Goal: Task Accomplishment & Management: Use online tool/utility

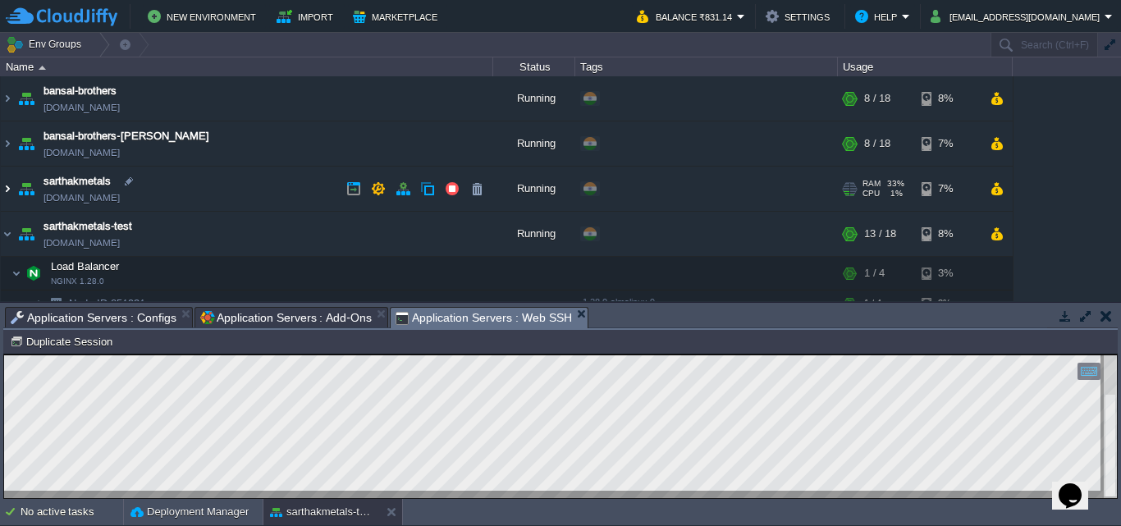
click at [2, 189] on img at bounding box center [7, 189] width 13 height 44
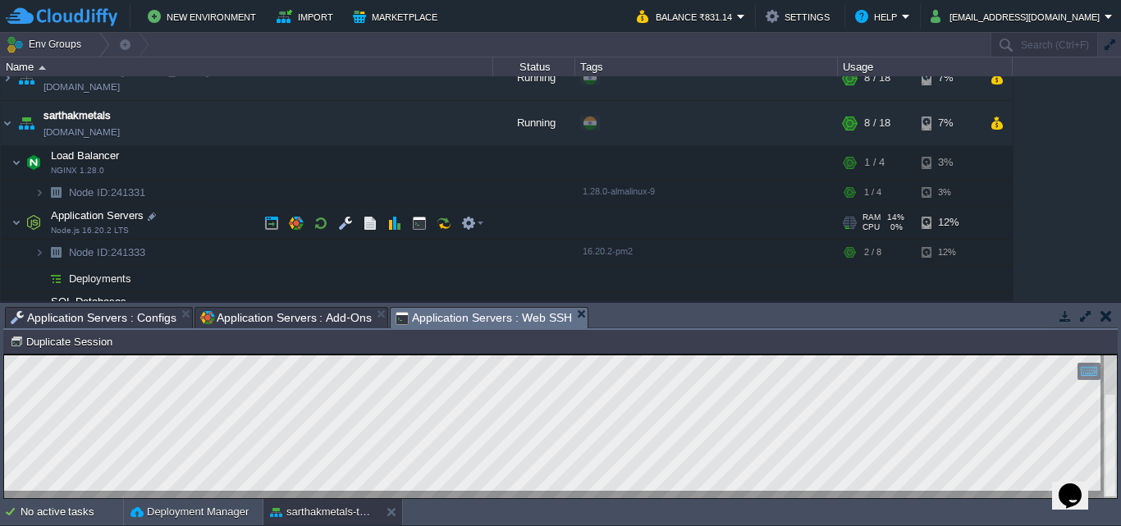
scroll to position [67, 0]
click at [422, 222] on button "button" at bounding box center [419, 220] width 15 height 15
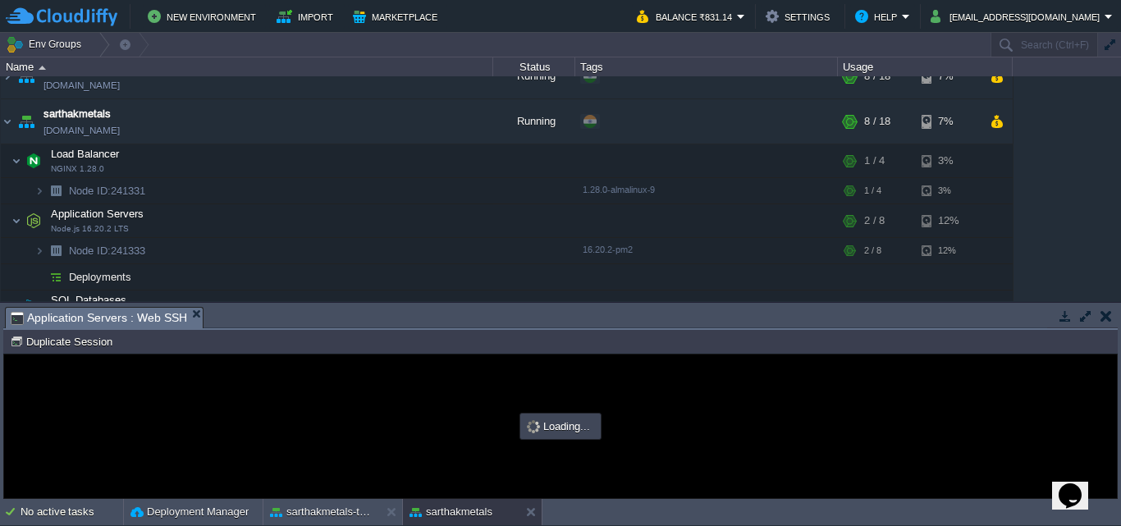
scroll to position [0, 0]
type input "#000000"
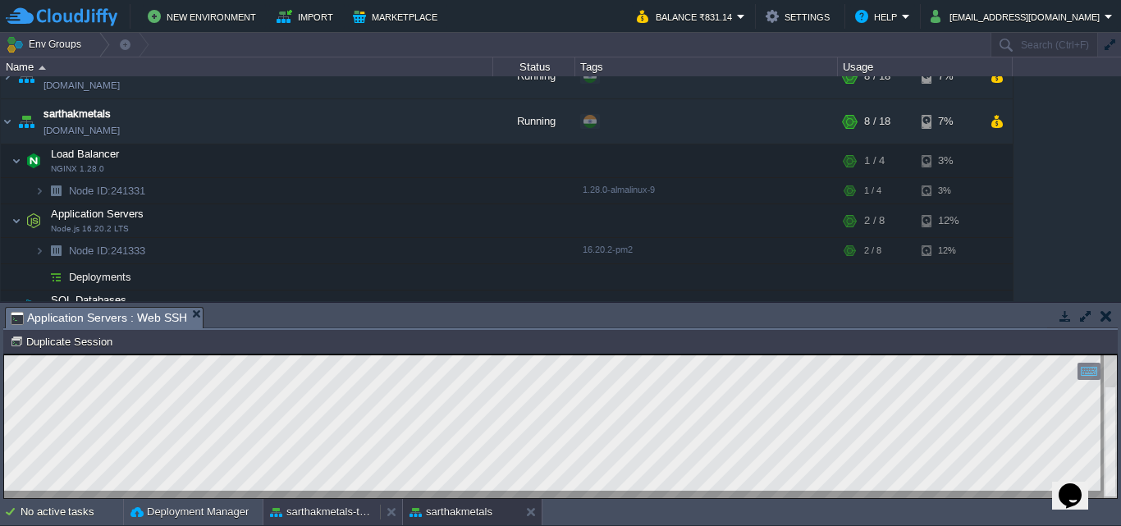
click at [324, 515] on button "sarthakmetals-test" at bounding box center [321, 512] width 103 height 16
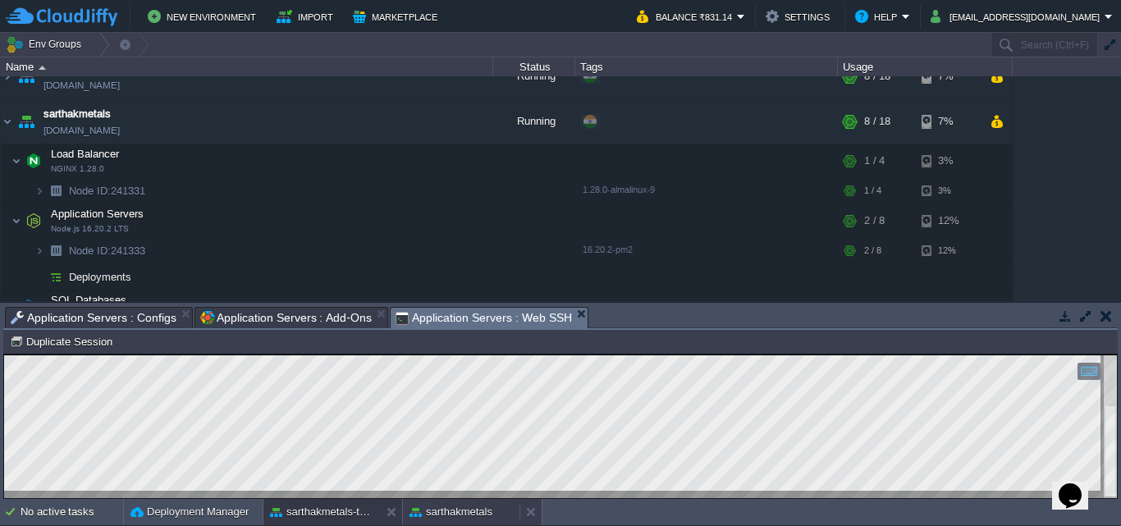
click at [462, 514] on button "sarthakmetals" at bounding box center [450, 512] width 83 height 16
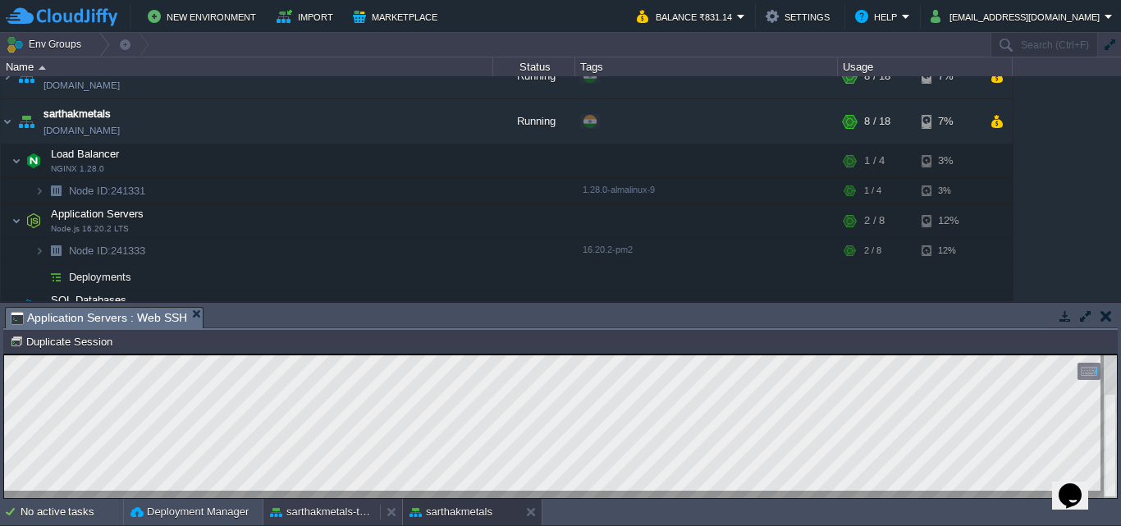
click at [338, 515] on button "sarthakmetals-test" at bounding box center [321, 512] width 103 height 16
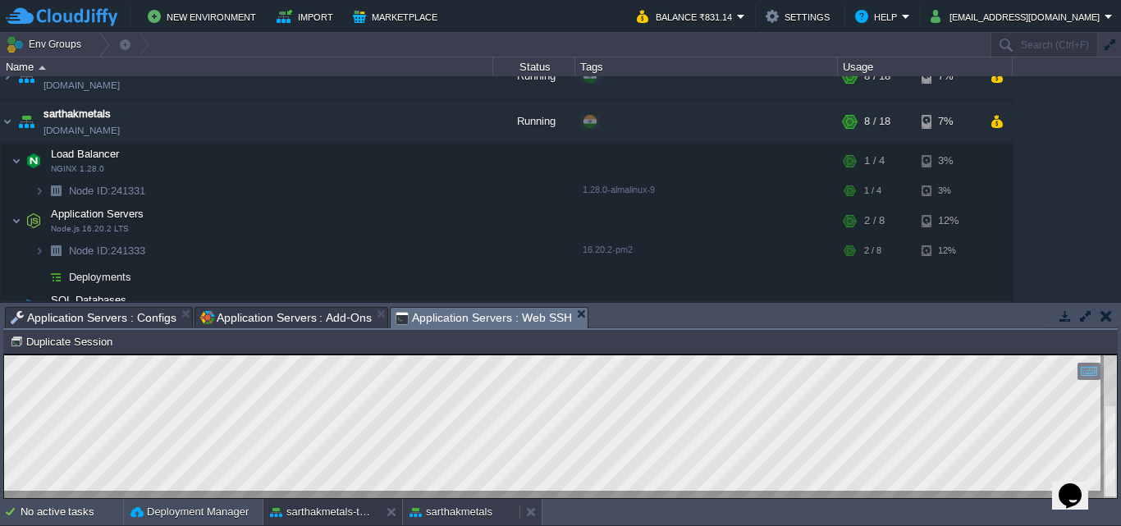
click at [490, 518] on button "sarthakmetals" at bounding box center [450, 512] width 83 height 16
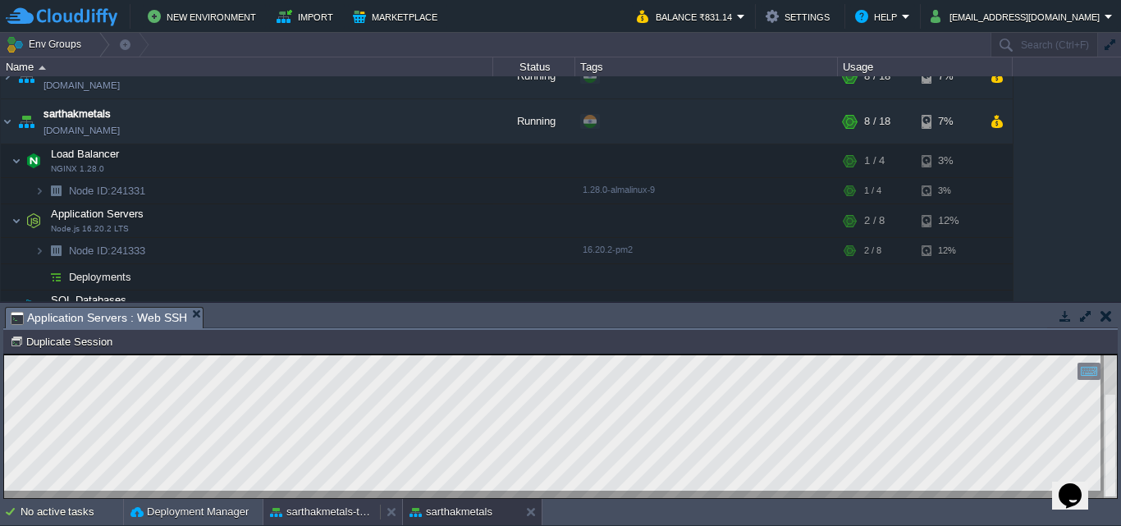
click at [333, 513] on button "sarthakmetals-test" at bounding box center [321, 512] width 103 height 16
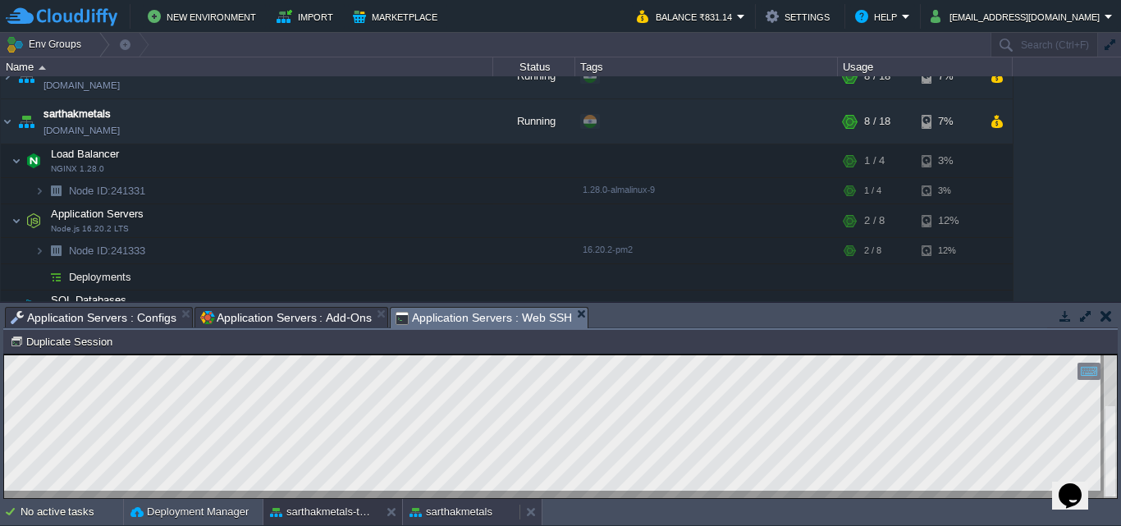
click at [441, 518] on button "sarthakmetals" at bounding box center [450, 512] width 83 height 16
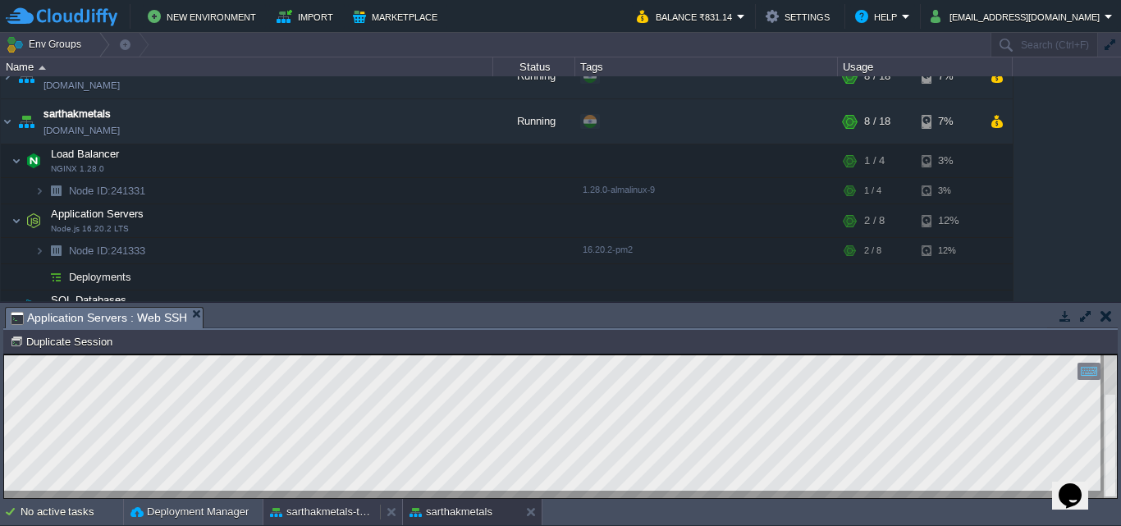
click at [354, 512] on button "sarthakmetals-test" at bounding box center [321, 512] width 103 height 16
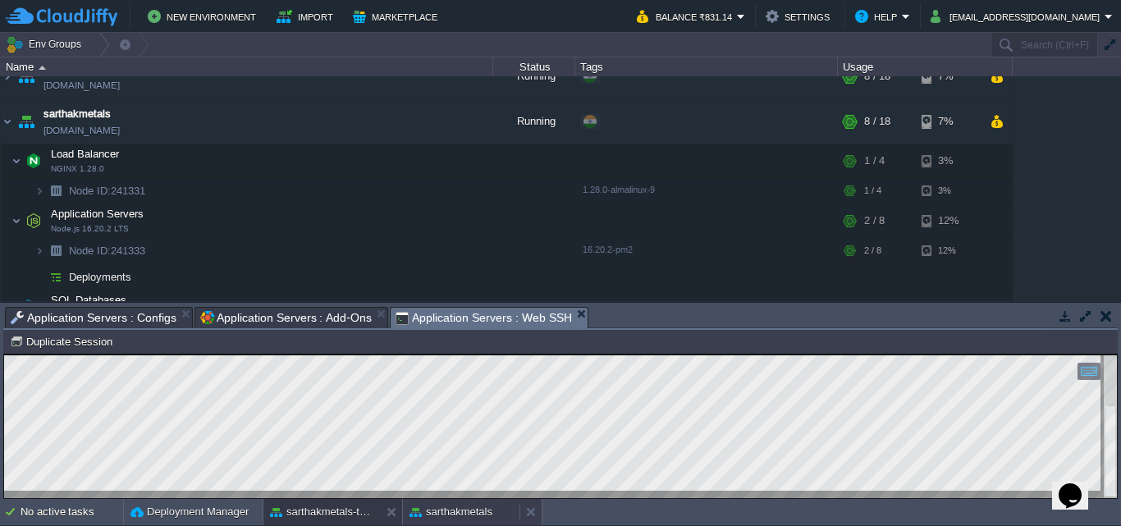
click at [473, 512] on button "sarthakmetals" at bounding box center [450, 512] width 83 height 16
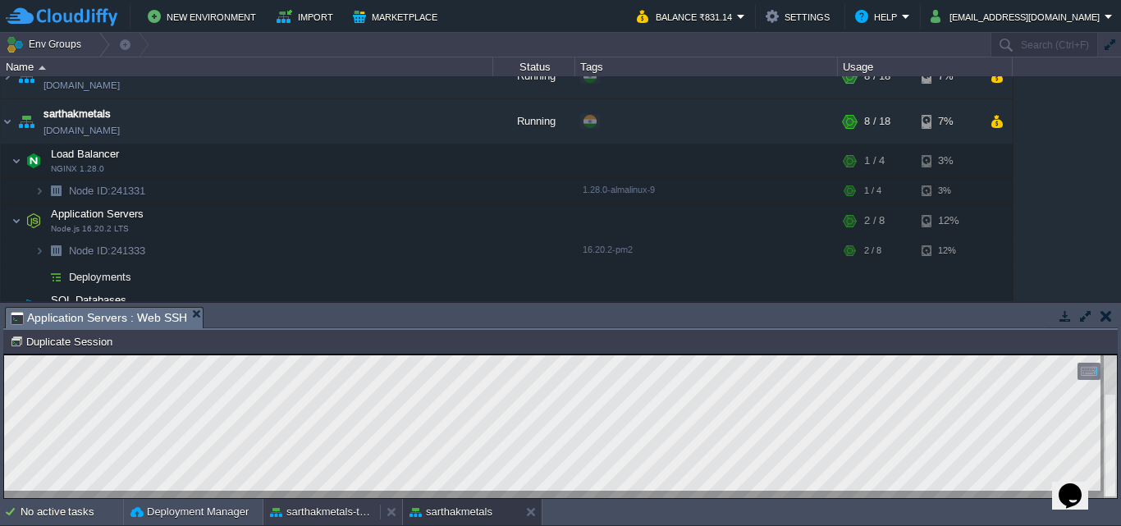
click at [328, 519] on button "sarthakmetals-test" at bounding box center [321, 512] width 103 height 16
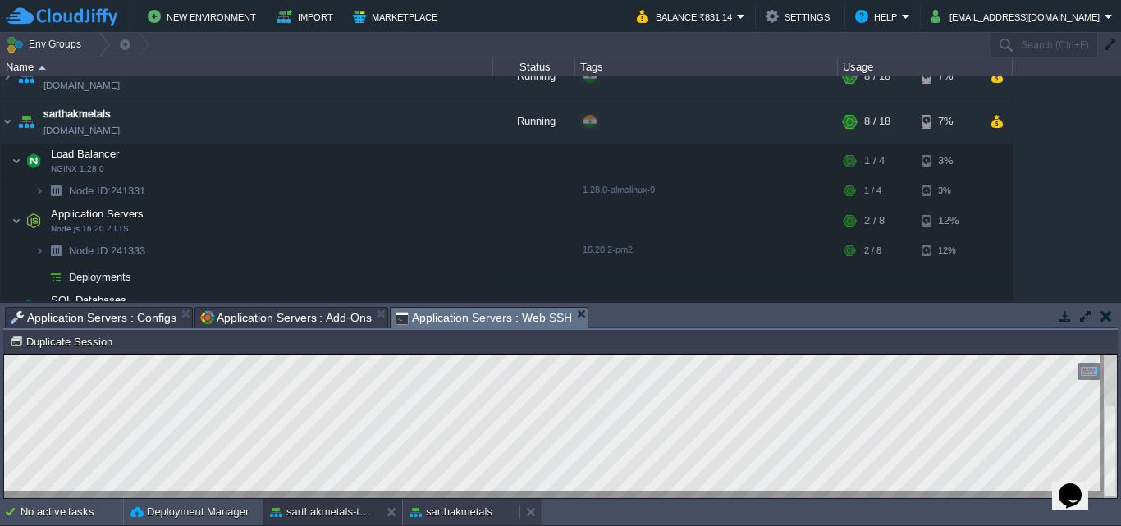
click at [445, 509] on button "sarthakmetals" at bounding box center [450, 512] width 83 height 16
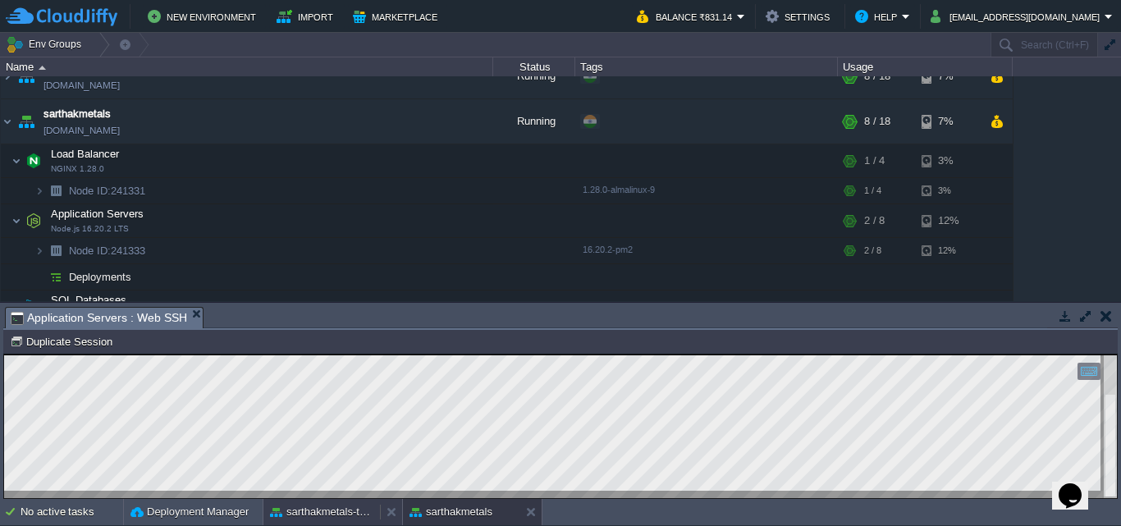
click at [328, 508] on button "sarthakmetals-test" at bounding box center [321, 512] width 103 height 16
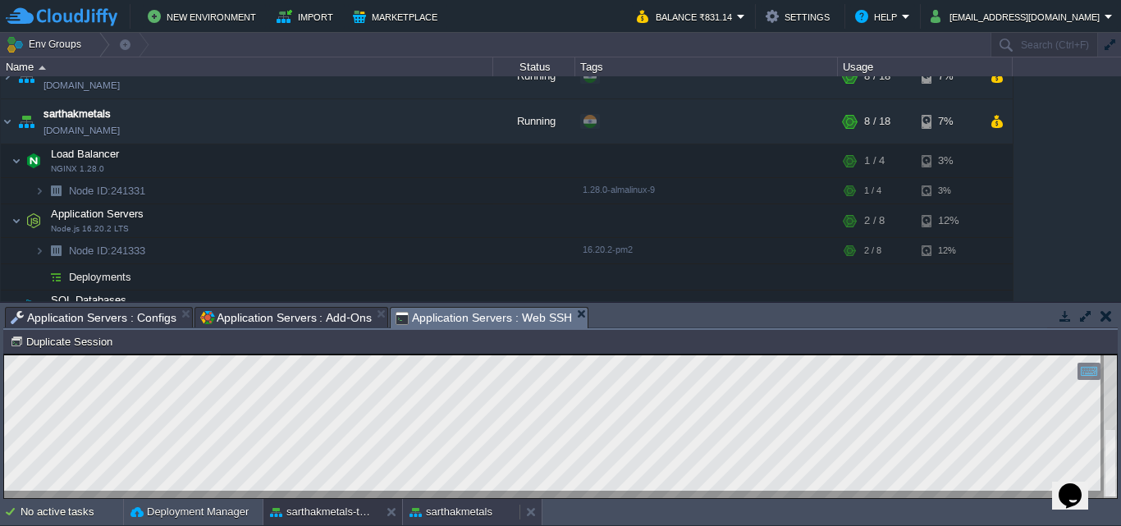
click at [441, 509] on button "sarthakmetals" at bounding box center [450, 512] width 83 height 16
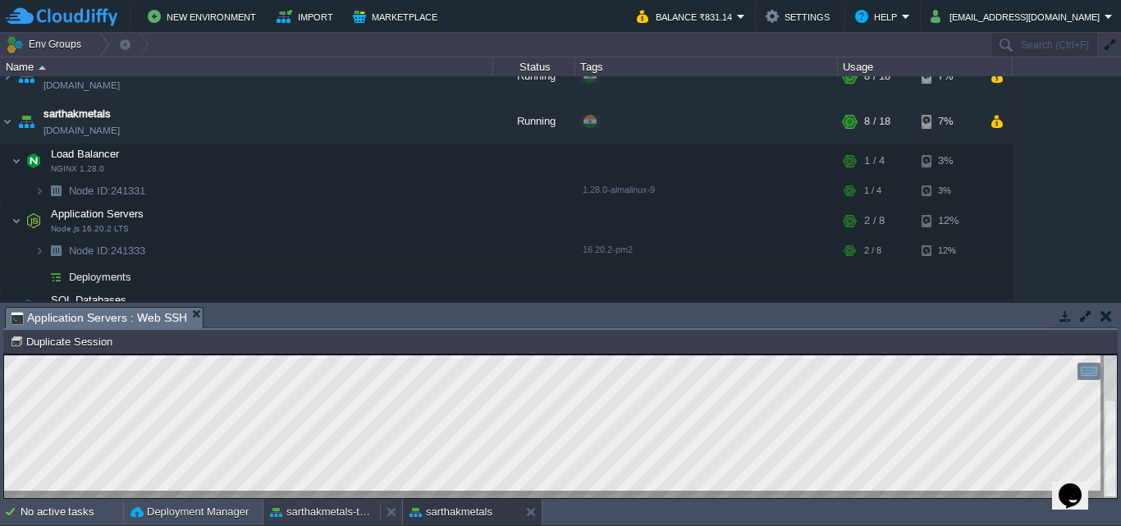
click at [293, 514] on button "sarthakmetals-test" at bounding box center [321, 512] width 103 height 16
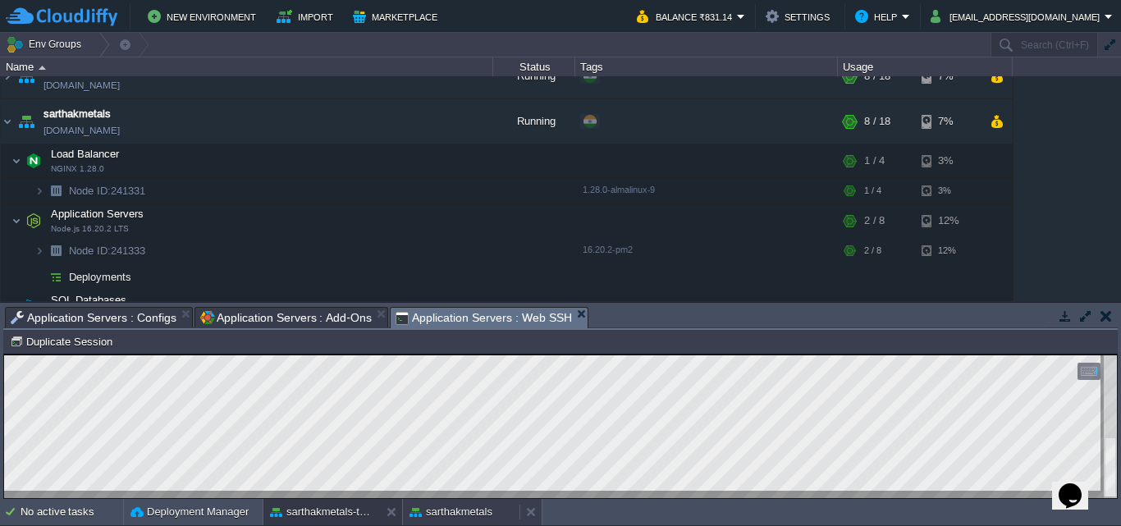
click at [450, 514] on button "sarthakmetals" at bounding box center [450, 512] width 83 height 16
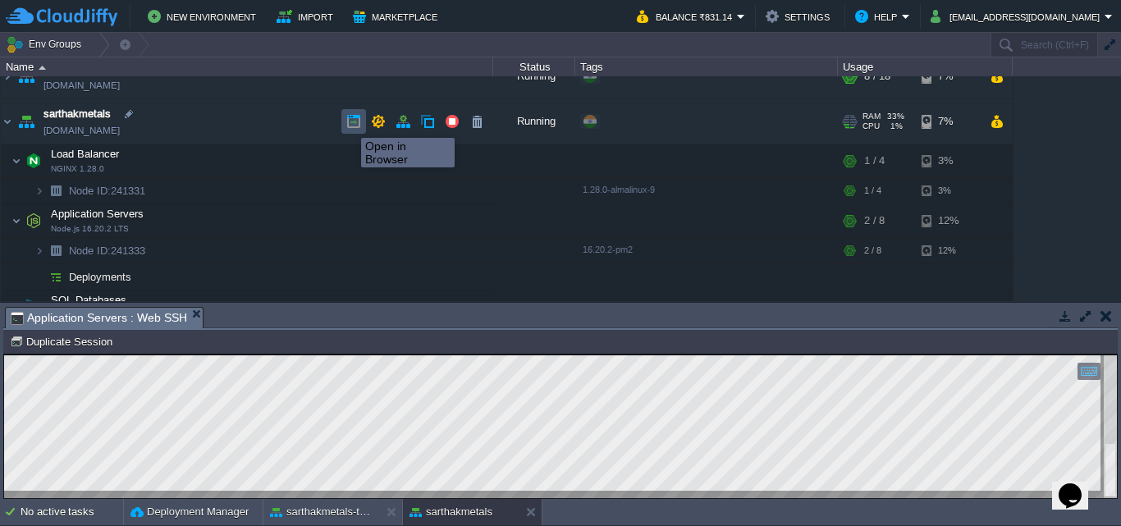
click at [349, 123] on button "button" at bounding box center [353, 121] width 15 height 15
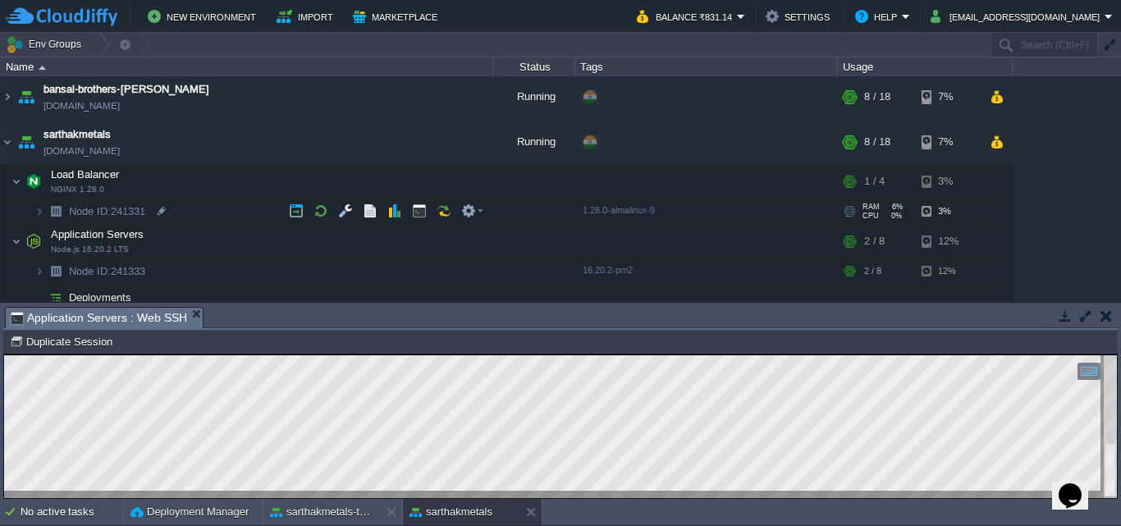
scroll to position [46, 0]
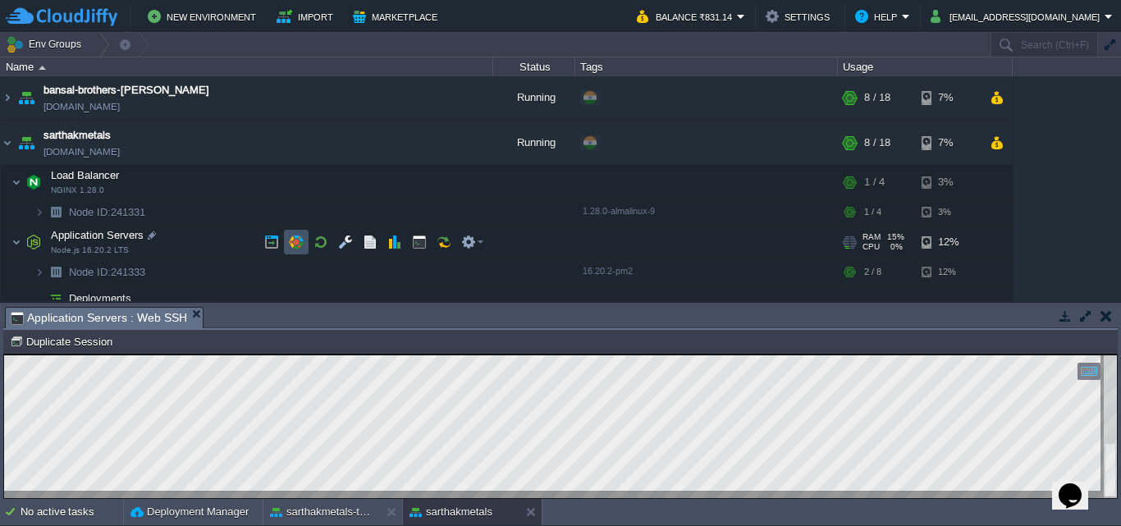
click at [303, 242] on button "button" at bounding box center [296, 242] width 15 height 15
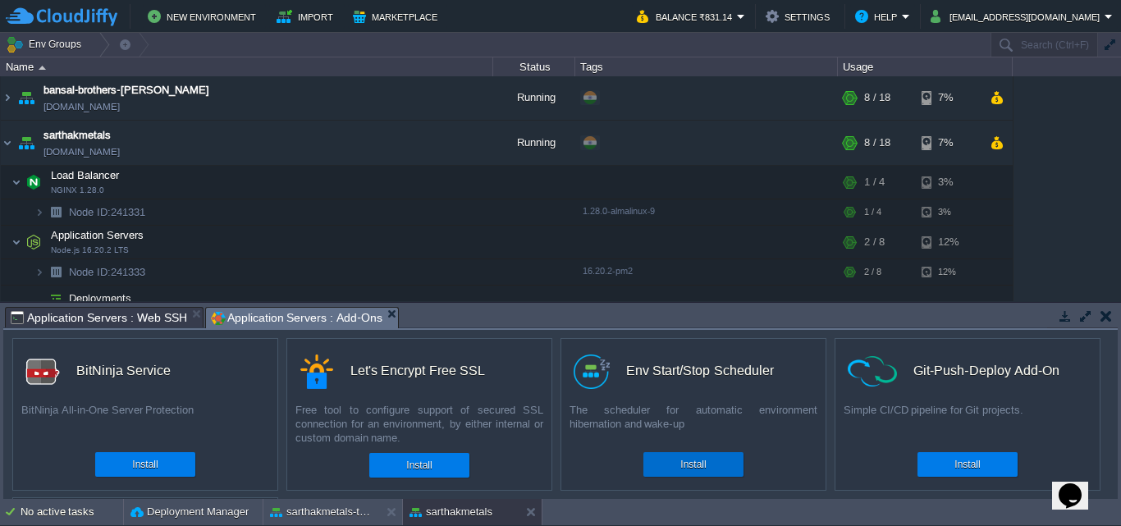
click at [694, 464] on button "Install" at bounding box center [692, 464] width 25 height 16
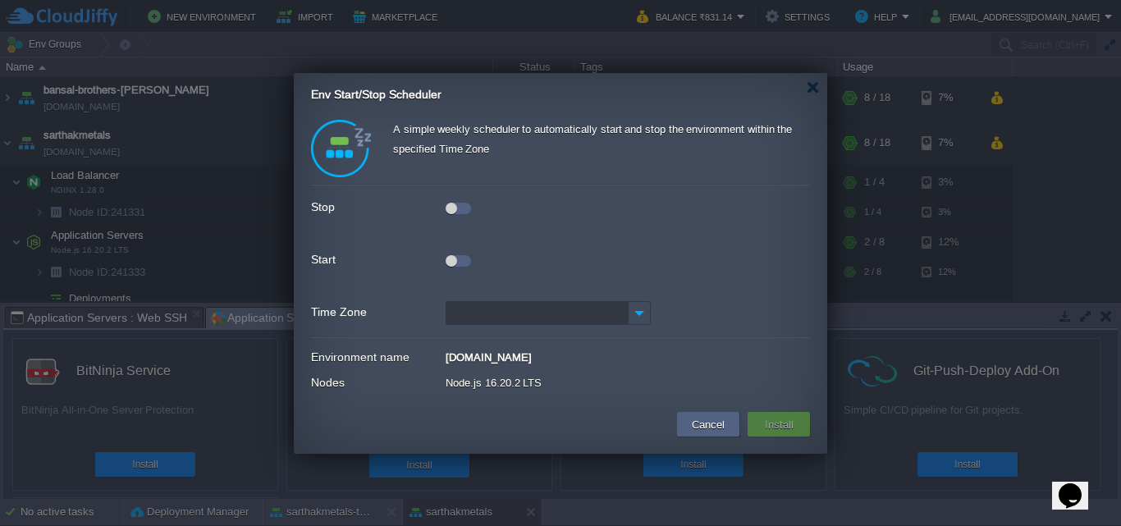
click at [454, 207] on div at bounding box center [450, 208] width 11 height 11
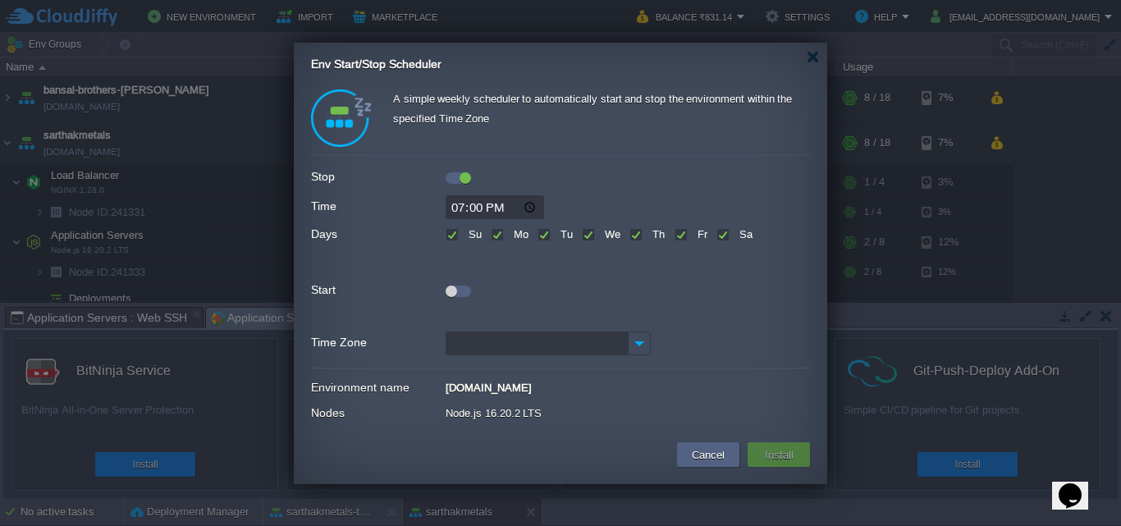
click at [577, 338] on input "Time Zone" at bounding box center [536, 343] width 182 height 24
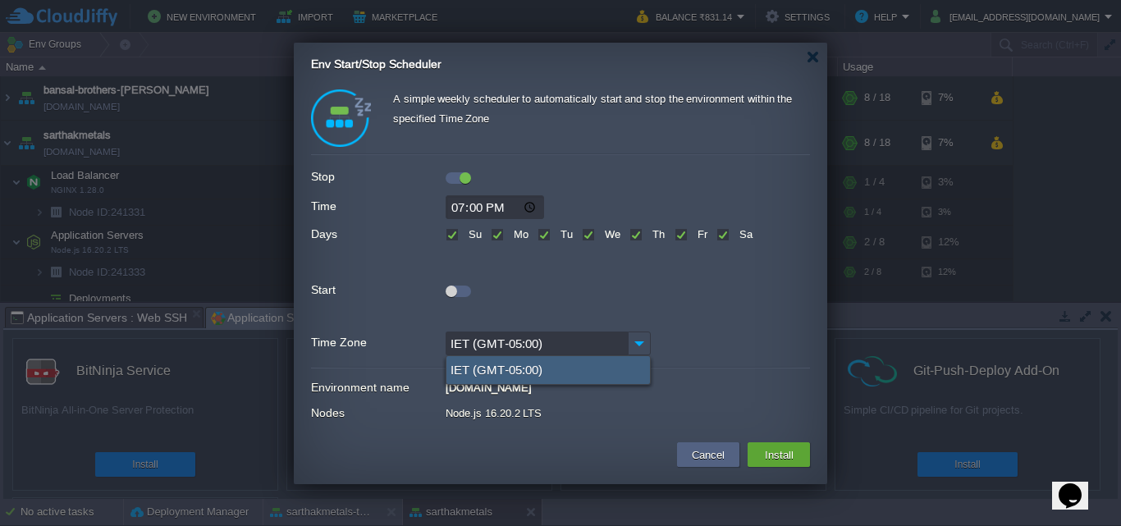
click at [688, 338] on div "IET (GMT-05:00)" at bounding box center [560, 343] width 499 height 24
click at [563, 343] on input "IET (GMT-05:00)" at bounding box center [536, 343] width 182 height 24
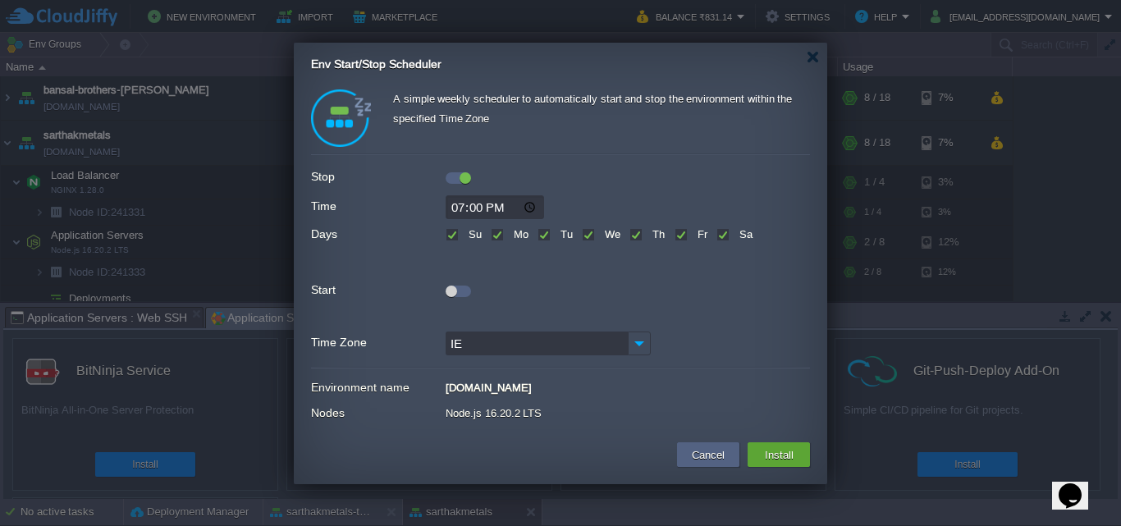
type input "I"
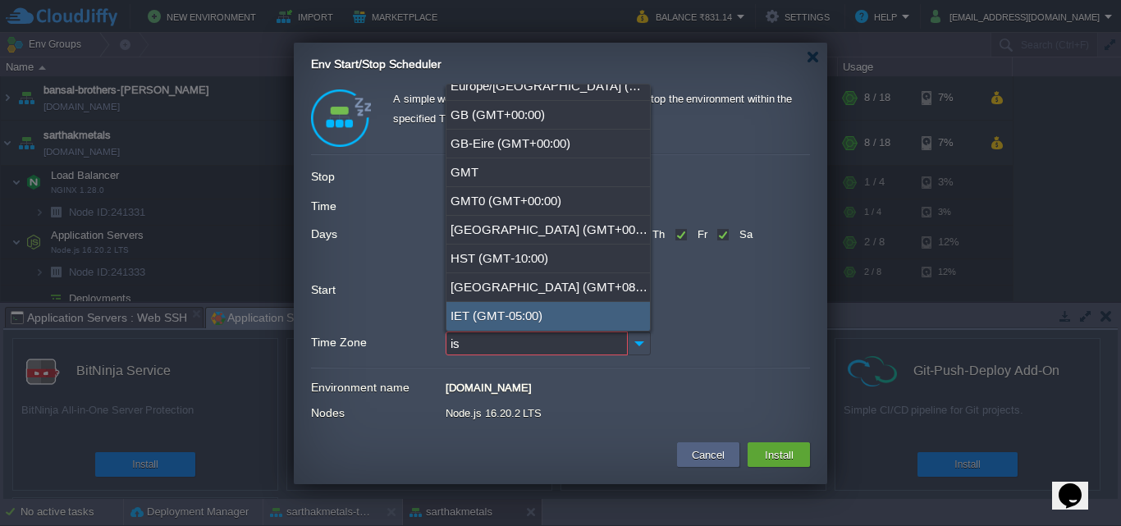
scroll to position [0, 0]
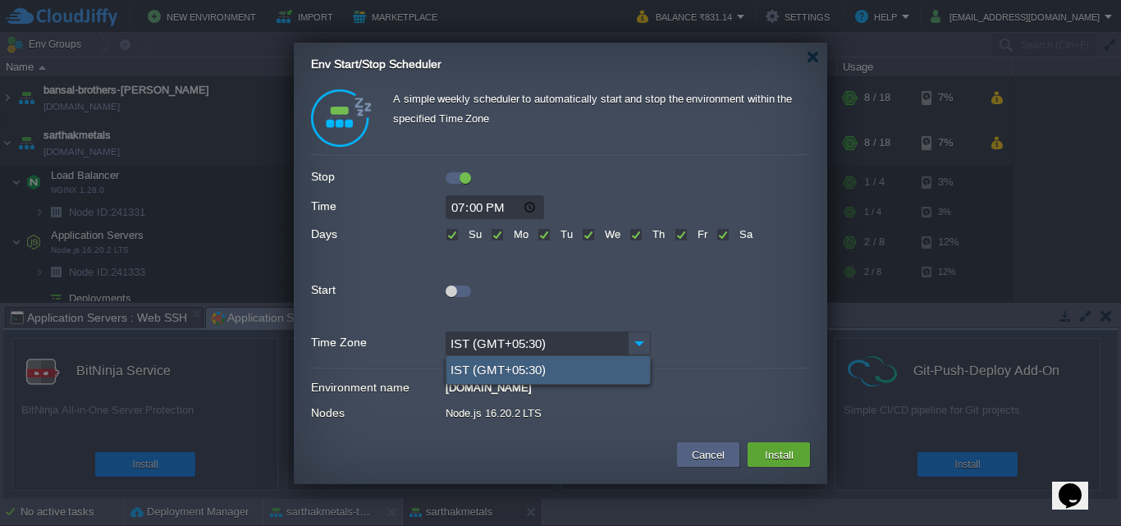
type input "IST (GMT+05:30)"
click at [542, 374] on div "IST (GMT+05:30)" at bounding box center [547, 370] width 203 height 28
click at [460, 208] on input "19:00" at bounding box center [494, 207] width 98 height 24
type input "18:27"
click at [458, 290] on div at bounding box center [457, 290] width 25 height 11
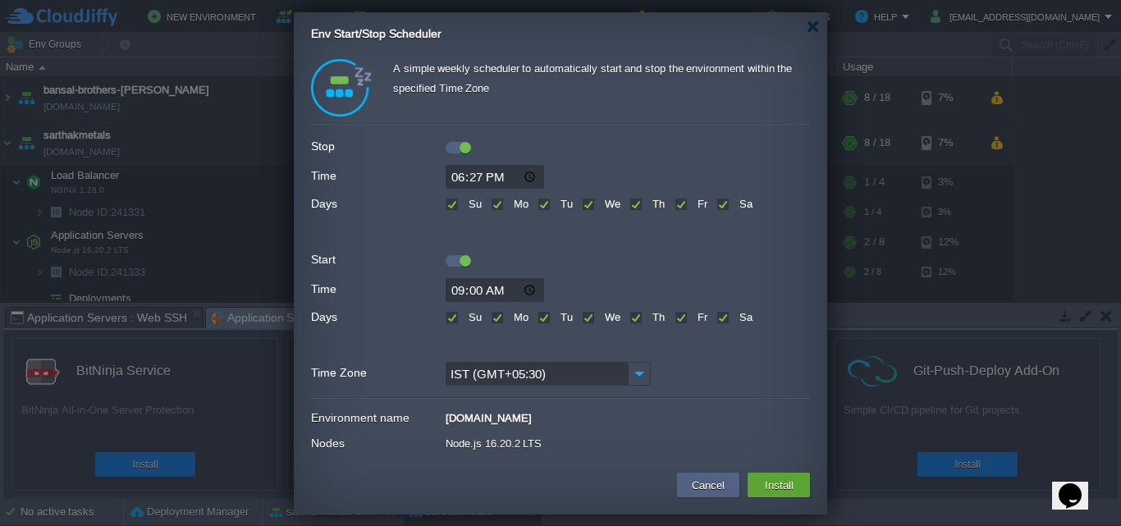
click at [454, 295] on input "09:00" at bounding box center [494, 290] width 98 height 24
type input "06:00"
click at [477, 175] on input "18:27" at bounding box center [494, 177] width 98 height 24
type input "18:28"
click at [479, 289] on input "06:00" at bounding box center [494, 290] width 98 height 24
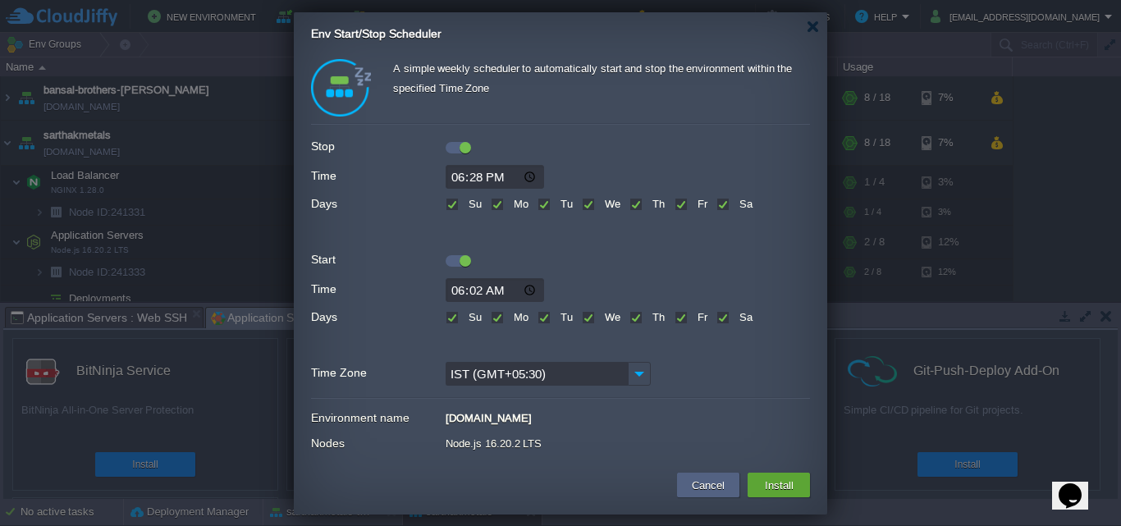
type input "06:29"
click at [780, 490] on button "Install" at bounding box center [779, 485] width 39 height 20
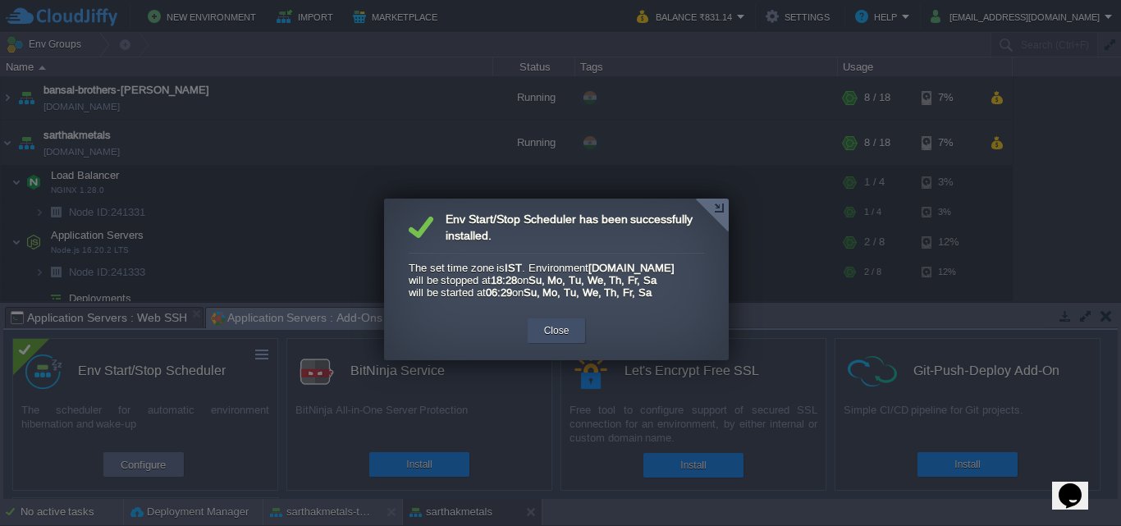
click at [546, 339] on button "Close" at bounding box center [556, 330] width 25 height 16
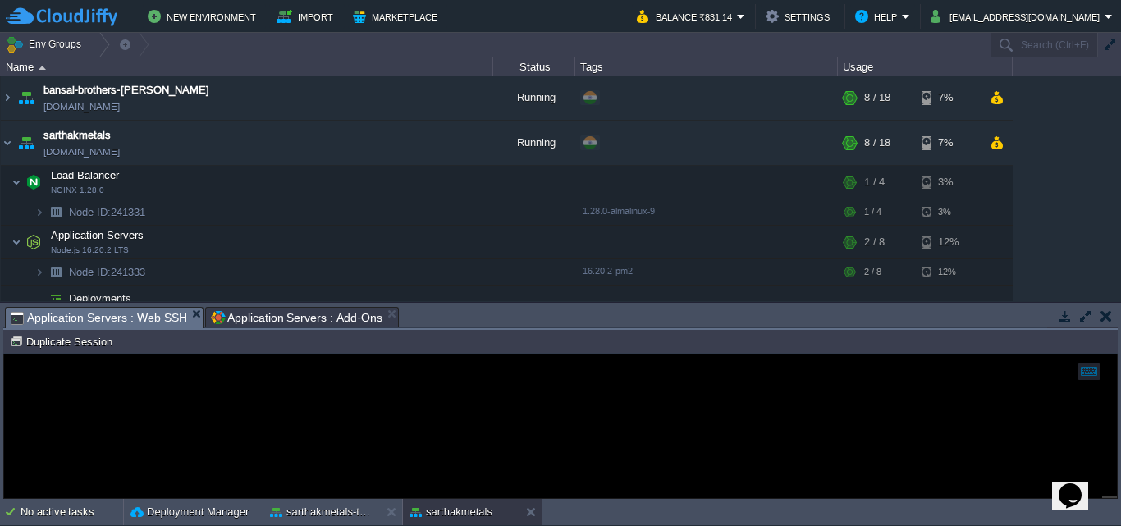
click at [151, 313] on span "Application Servers : Web SSH" at bounding box center [99, 318] width 176 height 21
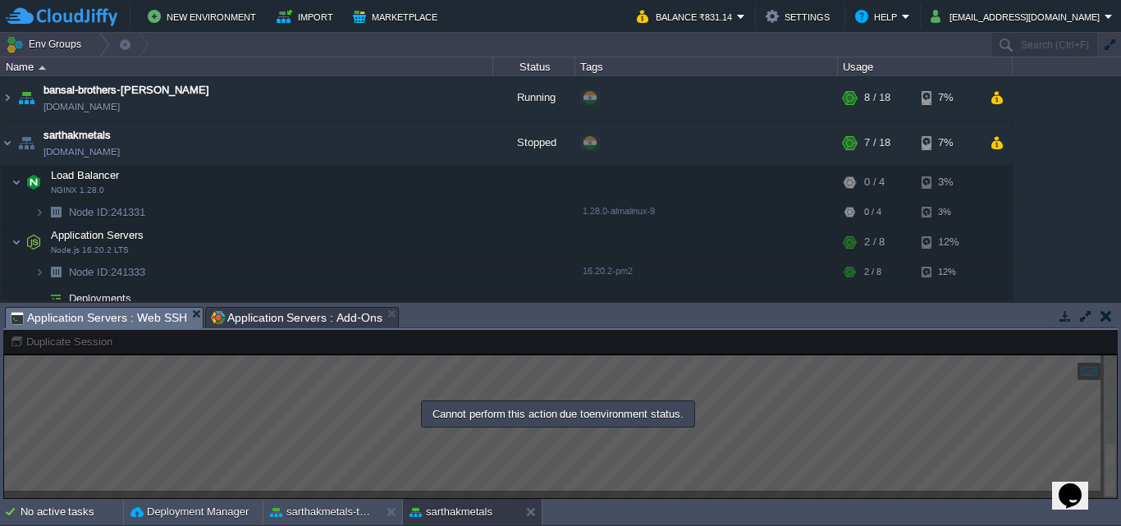
click at [358, 484] on div at bounding box center [560, 414] width 1114 height 169
click at [651, 491] on div at bounding box center [560, 414] width 1114 height 169
click at [364, 482] on div at bounding box center [560, 414] width 1114 height 169
click at [337, 500] on div "sarthakmetals-test" at bounding box center [321, 512] width 116 height 26
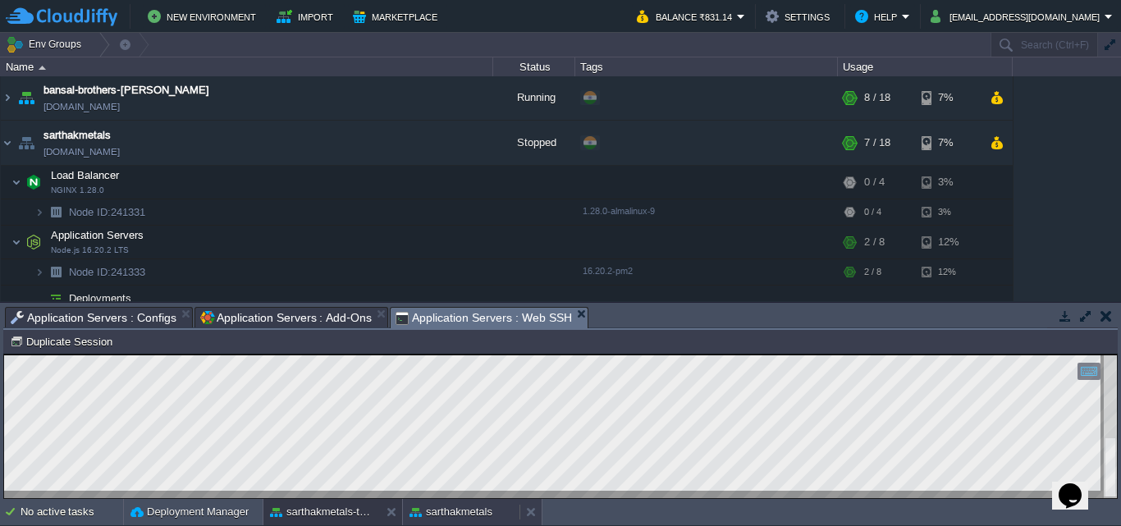
click at [452, 512] on button "sarthakmetals" at bounding box center [450, 512] width 83 height 16
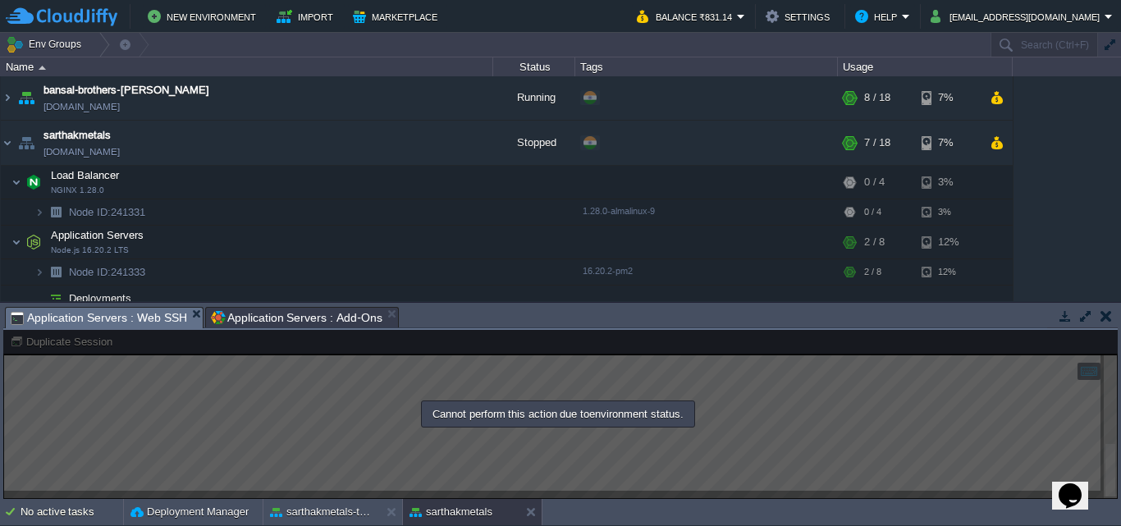
click at [377, 482] on div at bounding box center [560, 414] width 1114 height 169
click at [816, 479] on div at bounding box center [560, 414] width 1114 height 169
drag, startPoint x: 1108, startPoint y: 462, endPoint x: 1109, endPoint y: 424, distance: 37.7
click at [1109, 424] on div at bounding box center [560, 414] width 1114 height 169
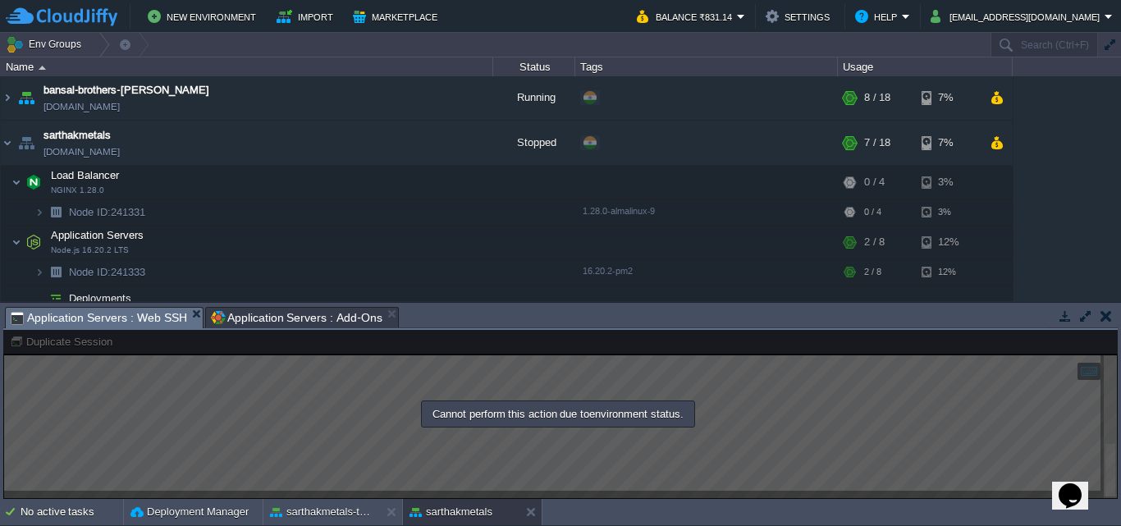
click at [629, 471] on div at bounding box center [560, 414] width 1114 height 169
click at [78, 503] on div "No active tasks" at bounding box center [72, 512] width 103 height 26
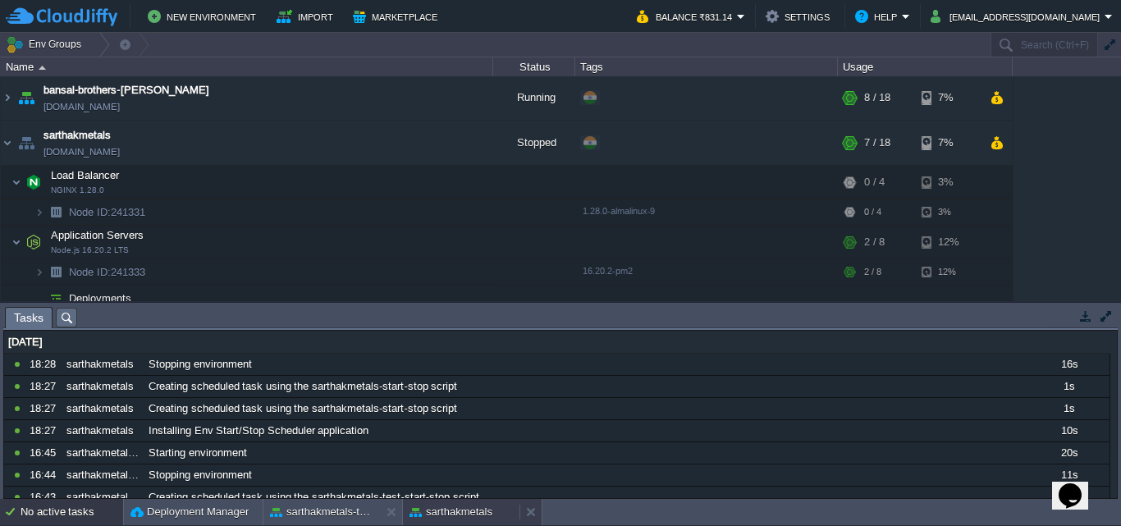
click at [458, 510] on button "sarthakmetals" at bounding box center [450, 512] width 83 height 16
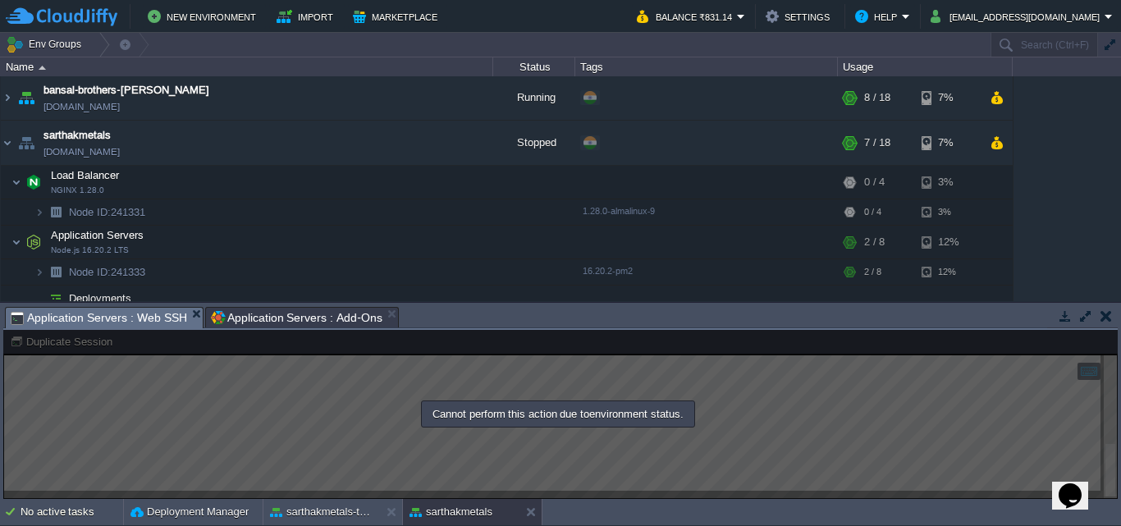
click at [617, 463] on div at bounding box center [560, 414] width 1114 height 169
click at [45, 511] on div "No active tasks" at bounding box center [72, 512] width 103 height 26
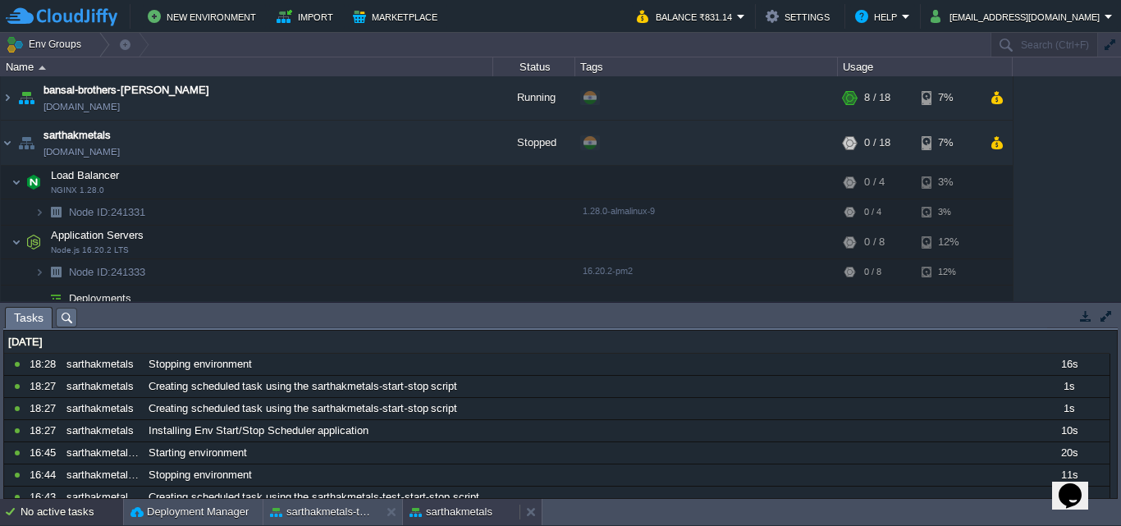
click at [446, 514] on button "sarthakmetals" at bounding box center [450, 512] width 83 height 16
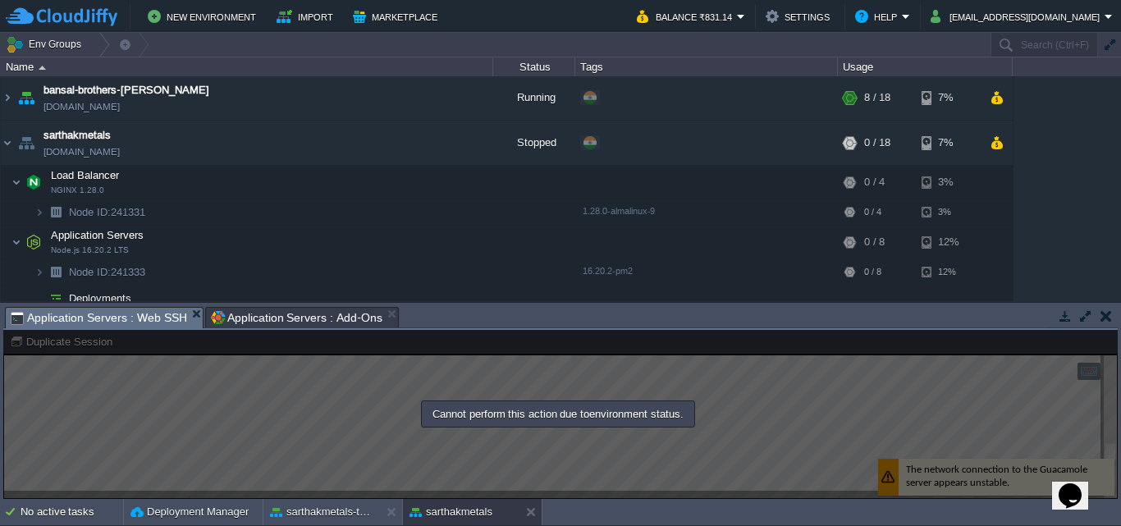
click at [151, 319] on span "Application Servers : Web SSH" at bounding box center [99, 318] width 176 height 21
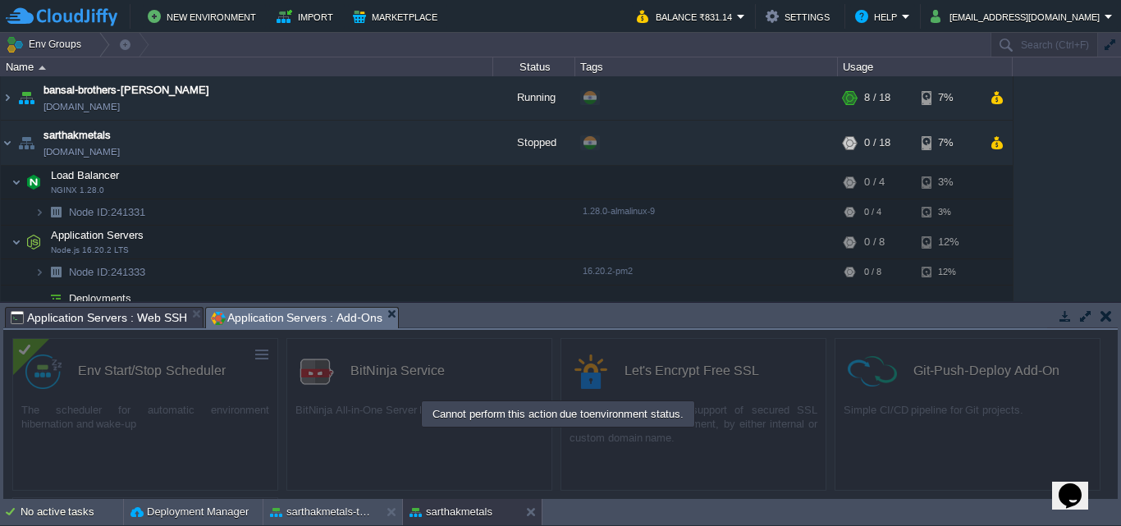
click at [244, 320] on span "Application Servers : Add-Ons" at bounding box center [296, 318] width 171 height 21
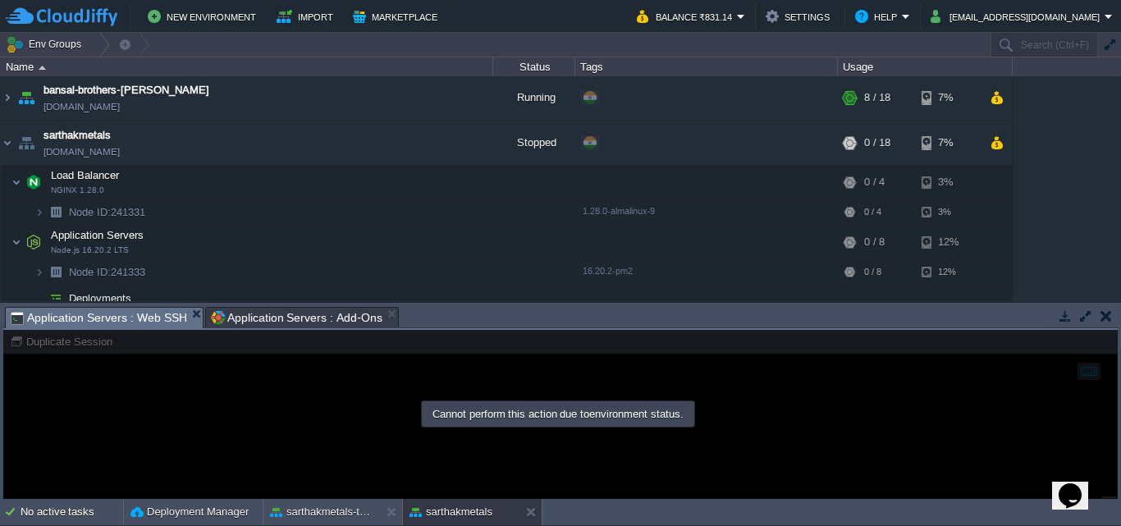
click at [107, 321] on span "Application Servers : Web SSH" at bounding box center [99, 318] width 176 height 21
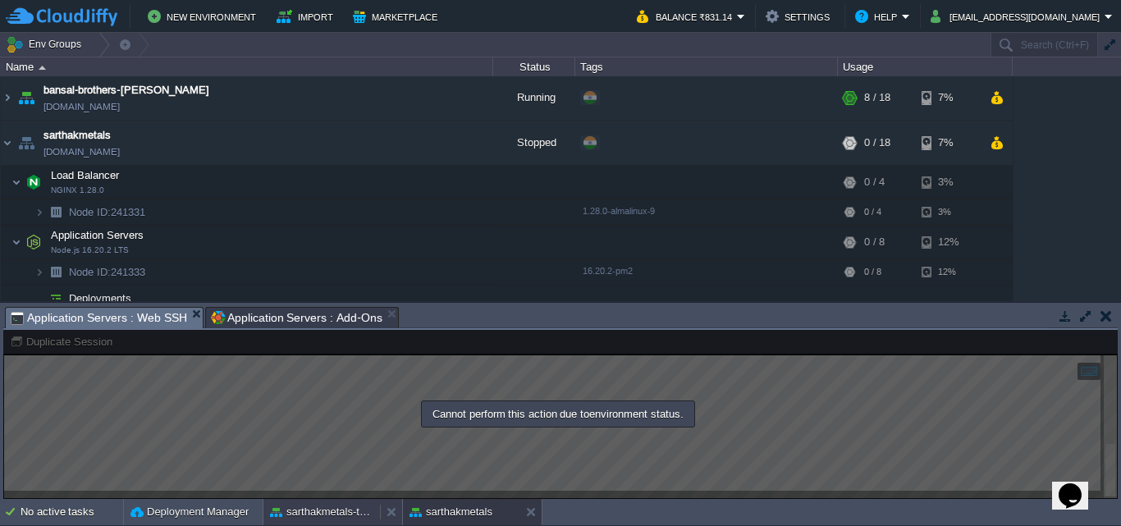
click at [346, 514] on button "sarthakmetals-test" at bounding box center [321, 512] width 103 height 16
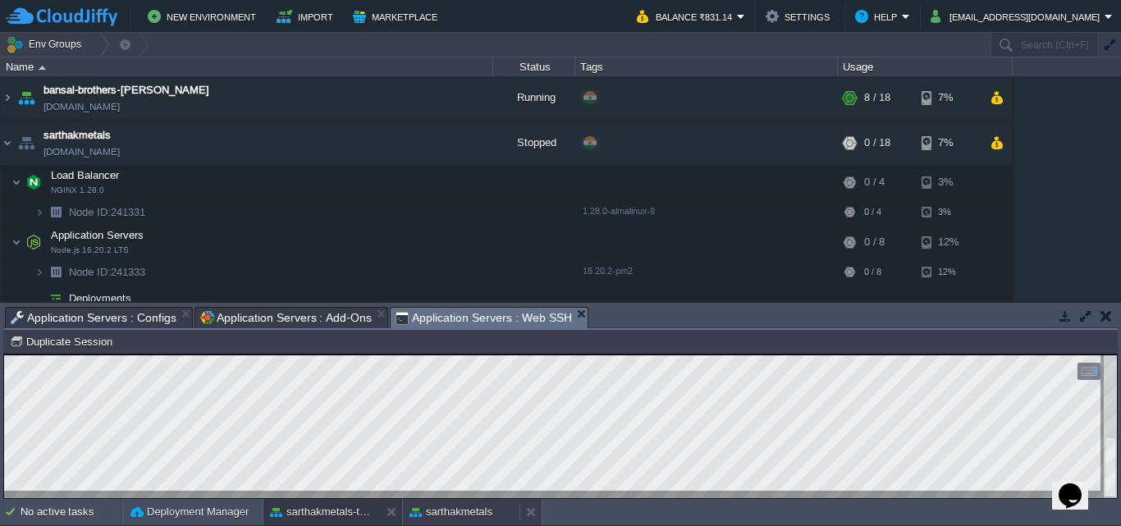
click at [444, 509] on button "sarthakmetals" at bounding box center [450, 512] width 83 height 16
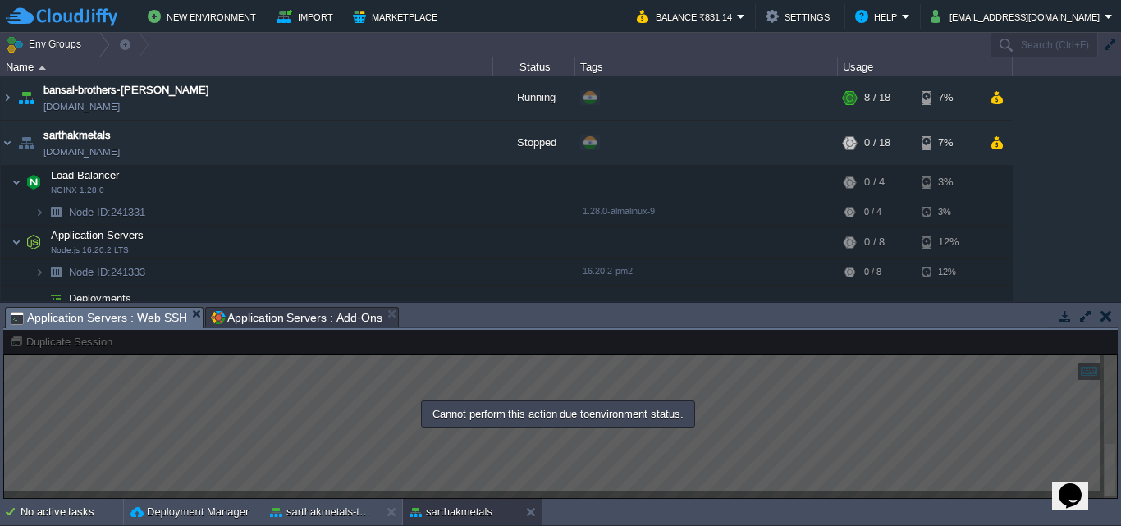
click at [503, 444] on div at bounding box center [560, 414] width 1114 height 169
click at [255, 443] on div at bounding box center [560, 414] width 1114 height 169
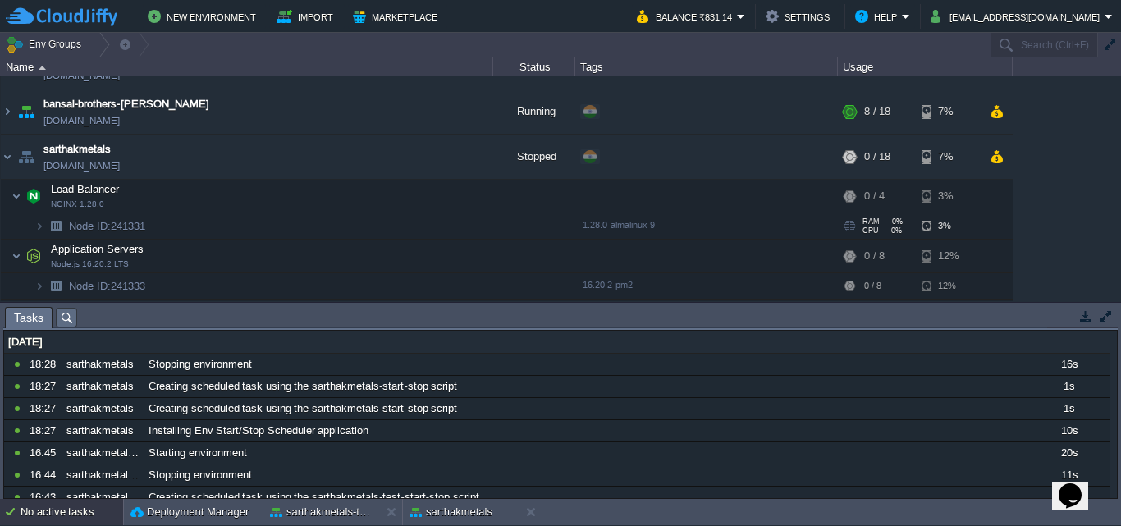
scroll to position [31, 0]
click at [451, 167] on td at bounding box center [452, 157] width 25 height 25
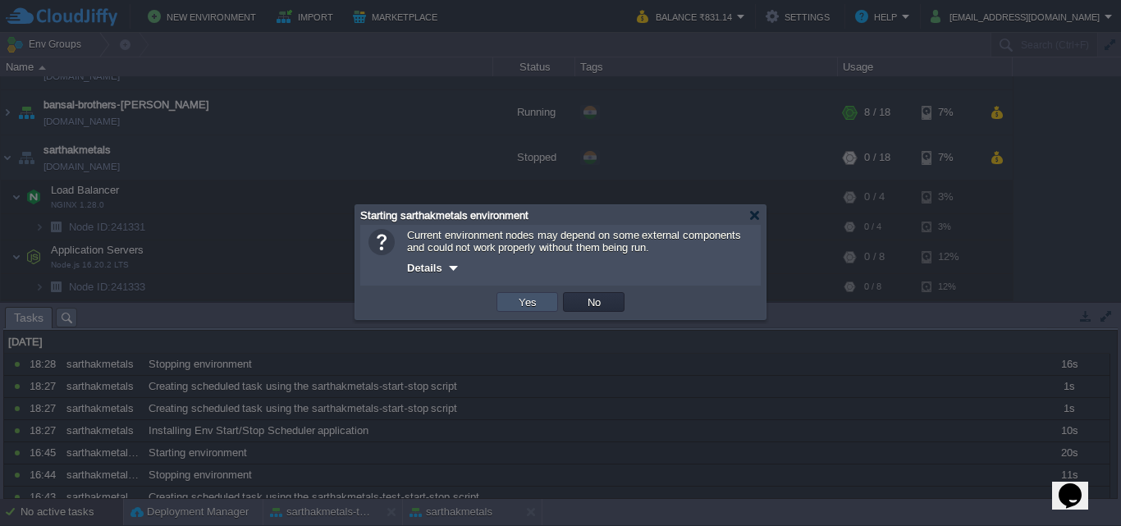
click at [522, 301] on button "Yes" at bounding box center [528, 302] width 28 height 15
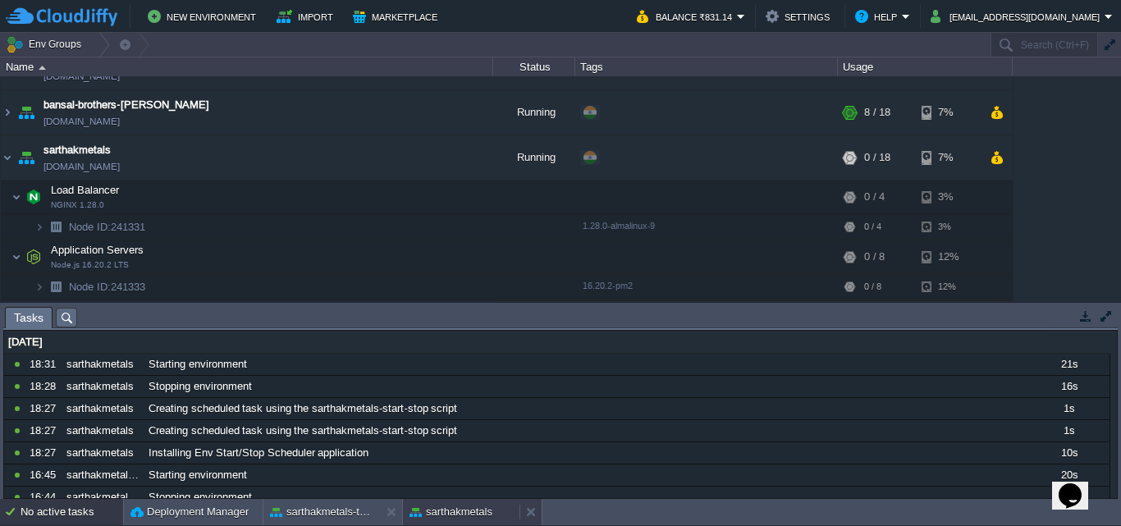
click at [468, 509] on button "sarthakmetals" at bounding box center [450, 512] width 83 height 16
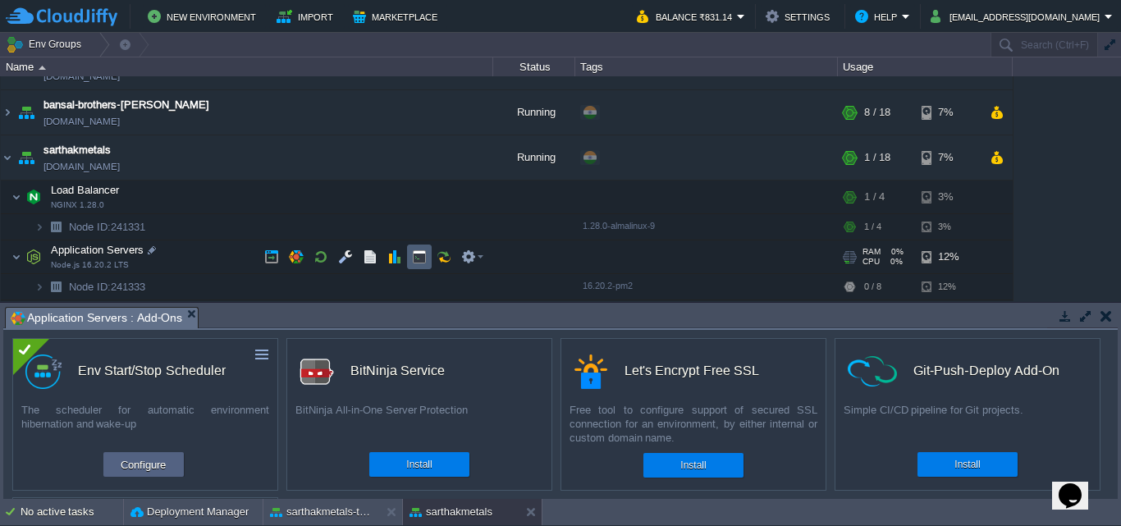
click at [428, 257] on td at bounding box center [419, 256] width 25 height 25
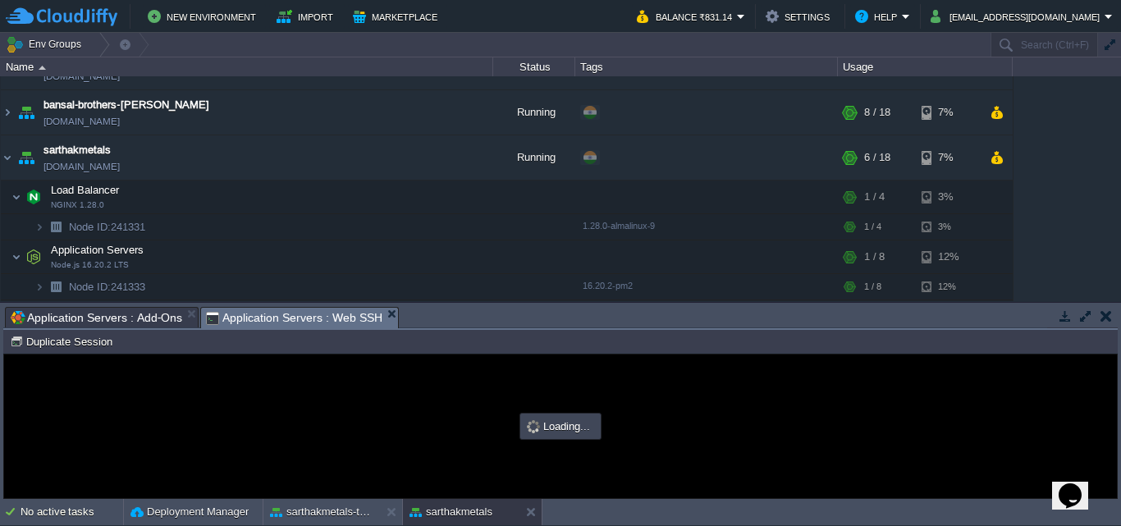
scroll to position [0, 0]
type input "#000000"
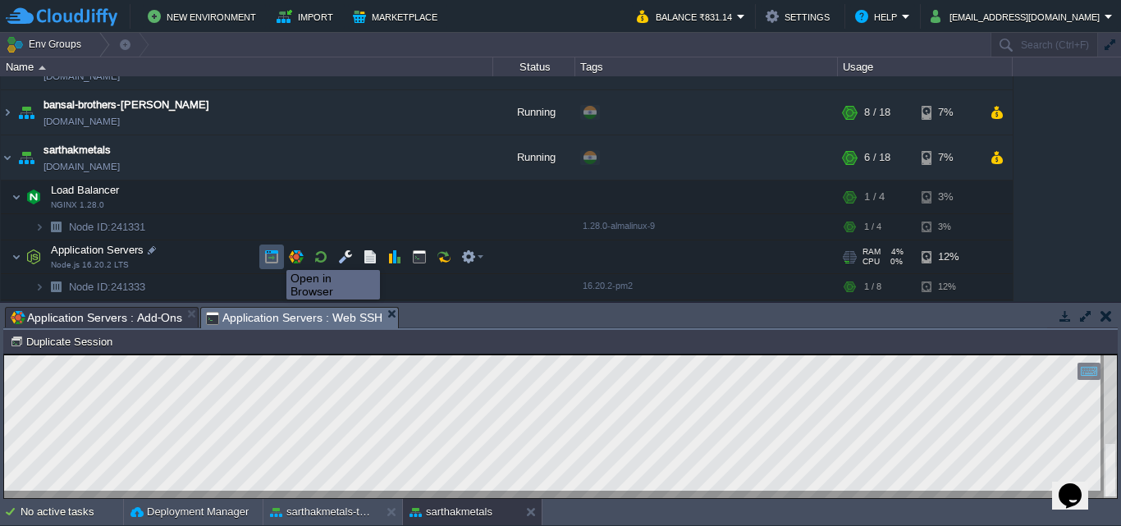
click at [274, 255] on button "button" at bounding box center [271, 256] width 15 height 15
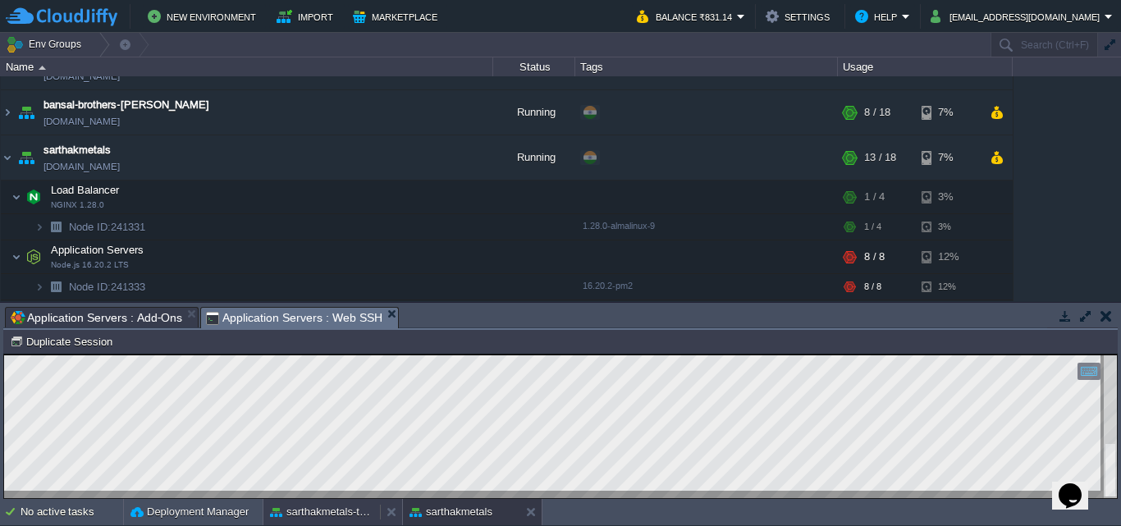
click at [346, 504] on button "sarthakmetals-test" at bounding box center [321, 512] width 103 height 16
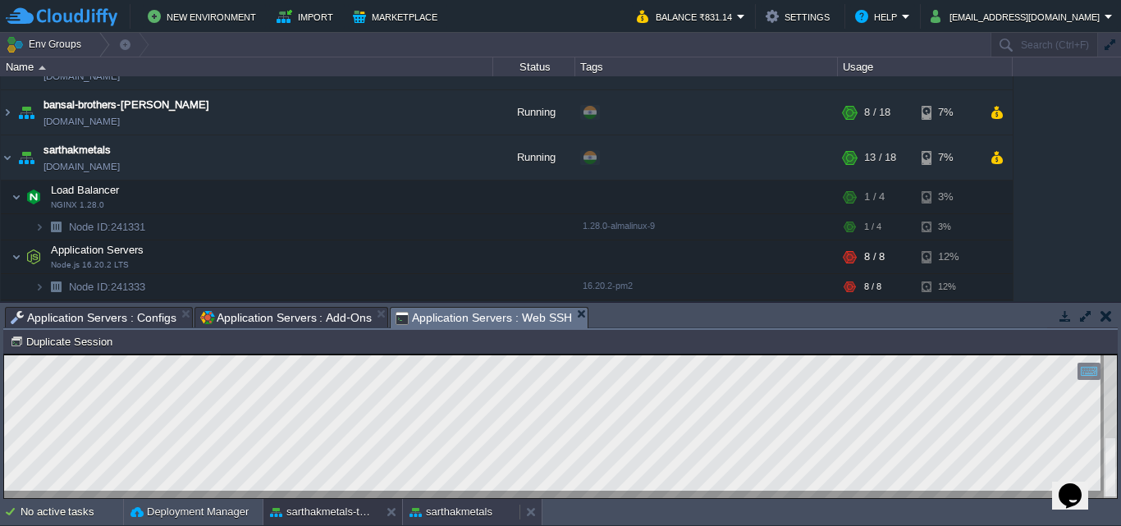
click at [454, 505] on button "sarthakmetals" at bounding box center [450, 512] width 83 height 16
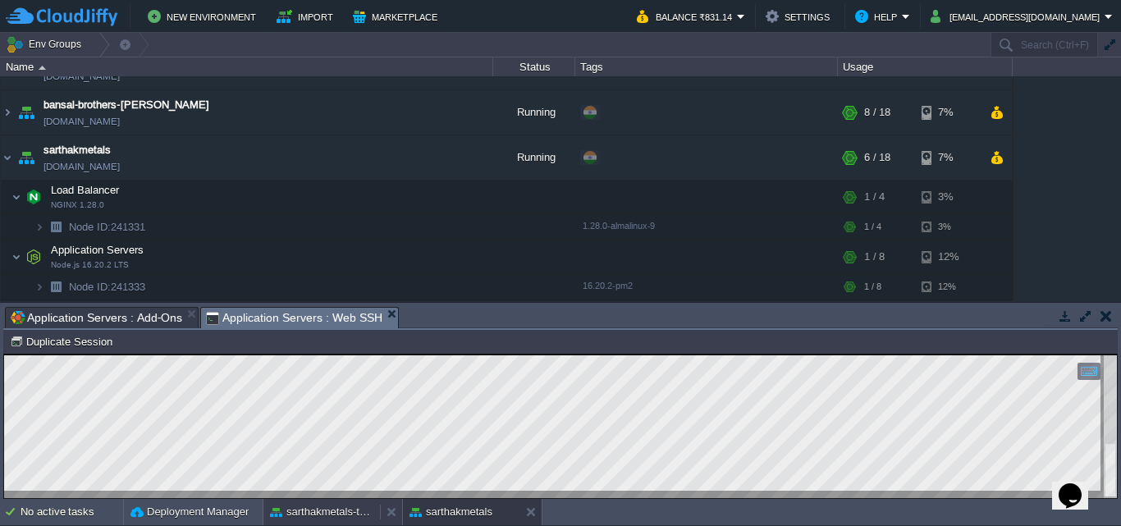
click at [320, 509] on button "sarthakmetals-test" at bounding box center [321, 512] width 103 height 16
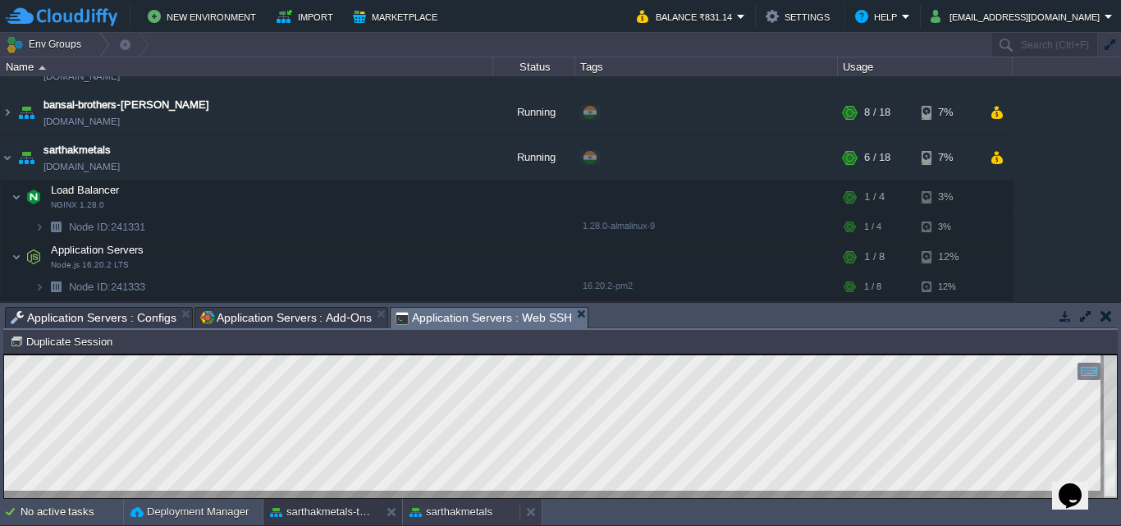
click at [430, 515] on button "sarthakmetals" at bounding box center [450, 512] width 83 height 16
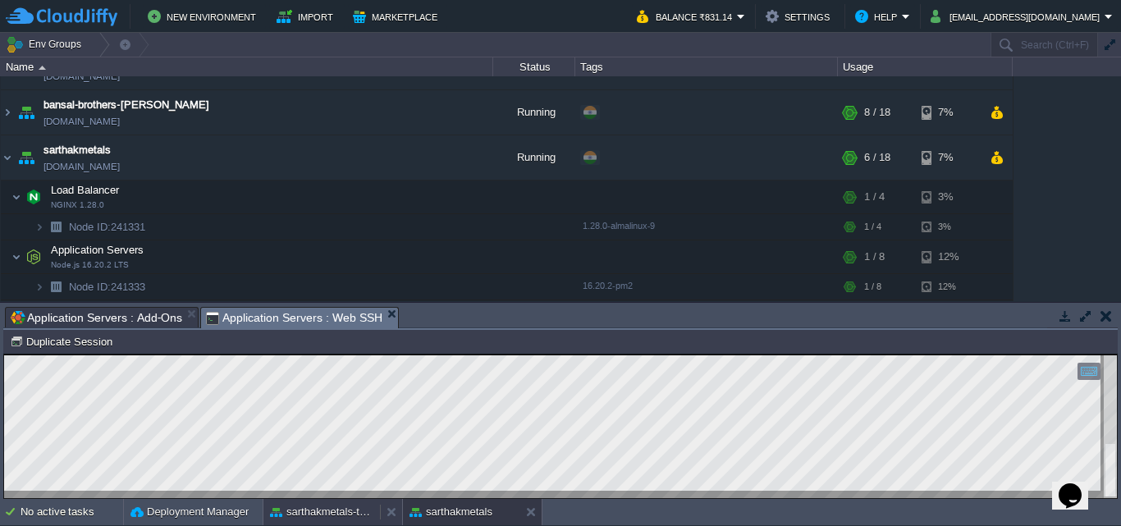
click at [336, 511] on button "sarthakmetals-test" at bounding box center [321, 512] width 103 height 16
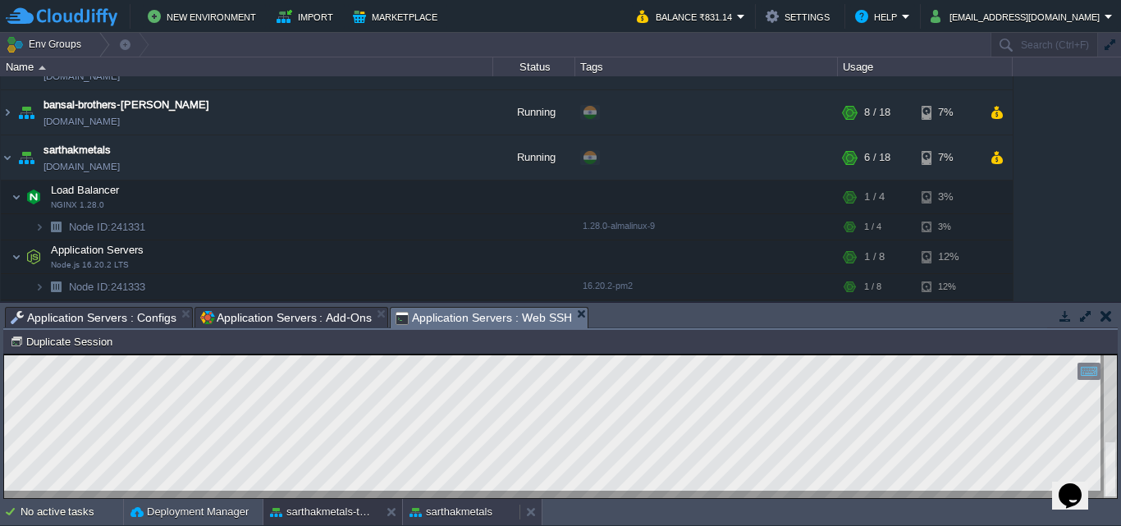
click at [483, 510] on button "sarthakmetals" at bounding box center [450, 512] width 83 height 16
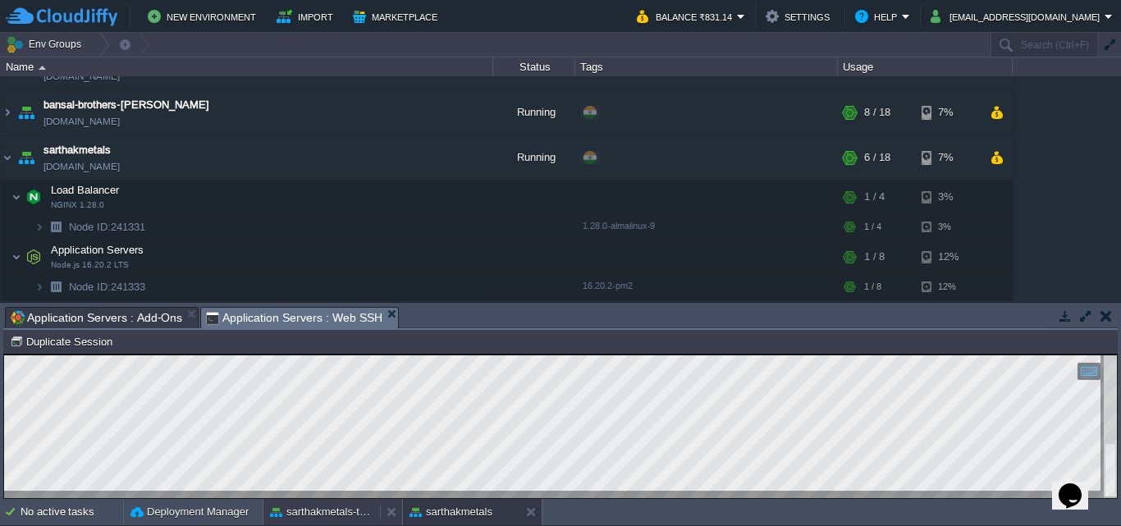
click at [345, 509] on button "sarthakmetals-test" at bounding box center [321, 512] width 103 height 16
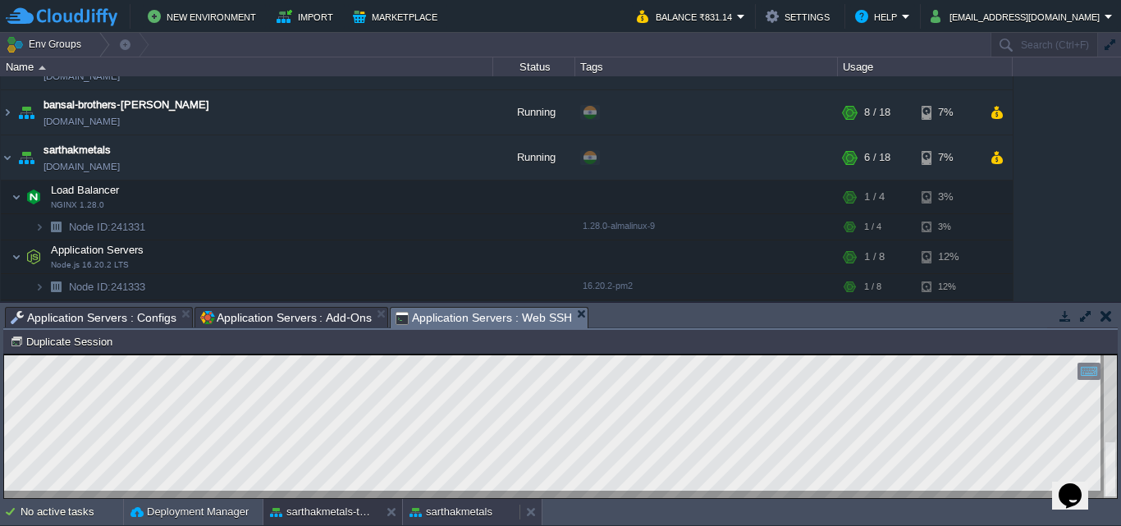
click at [447, 500] on div "sarthakmetals" at bounding box center [461, 512] width 116 height 26
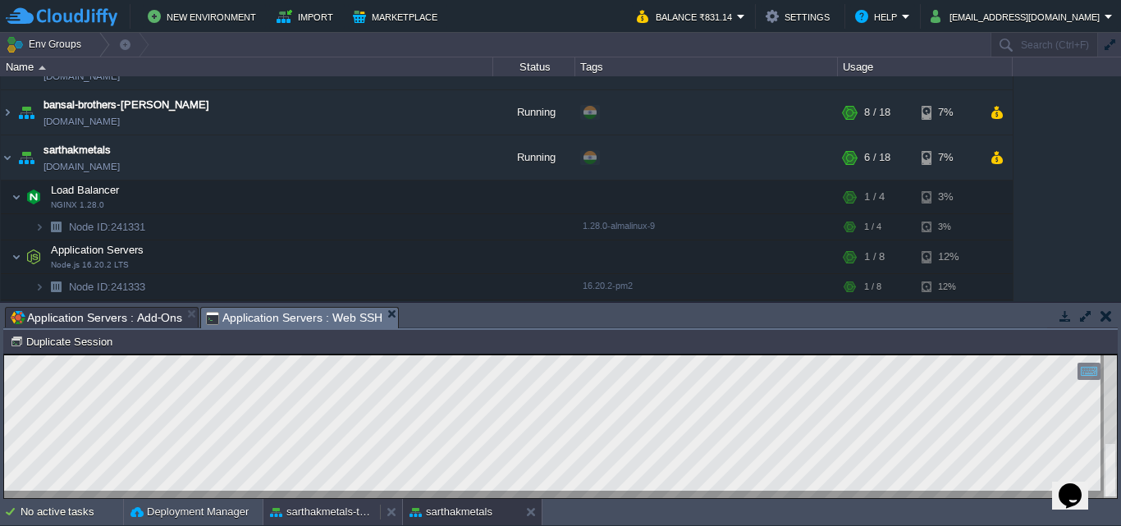
click at [339, 511] on button "sarthakmetals-test" at bounding box center [321, 512] width 103 height 16
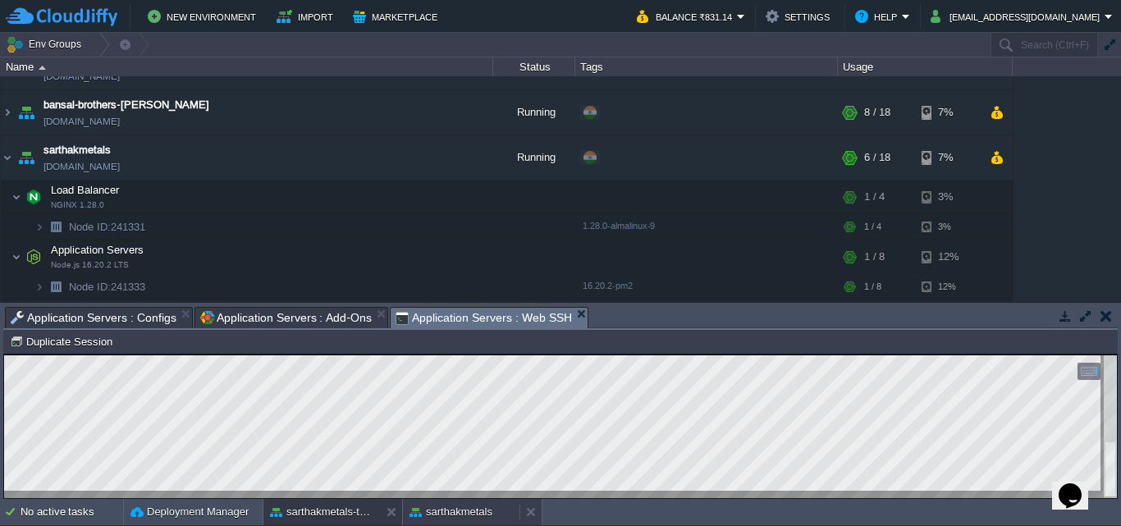
click at [465, 514] on button "sarthakmetals" at bounding box center [450, 512] width 83 height 16
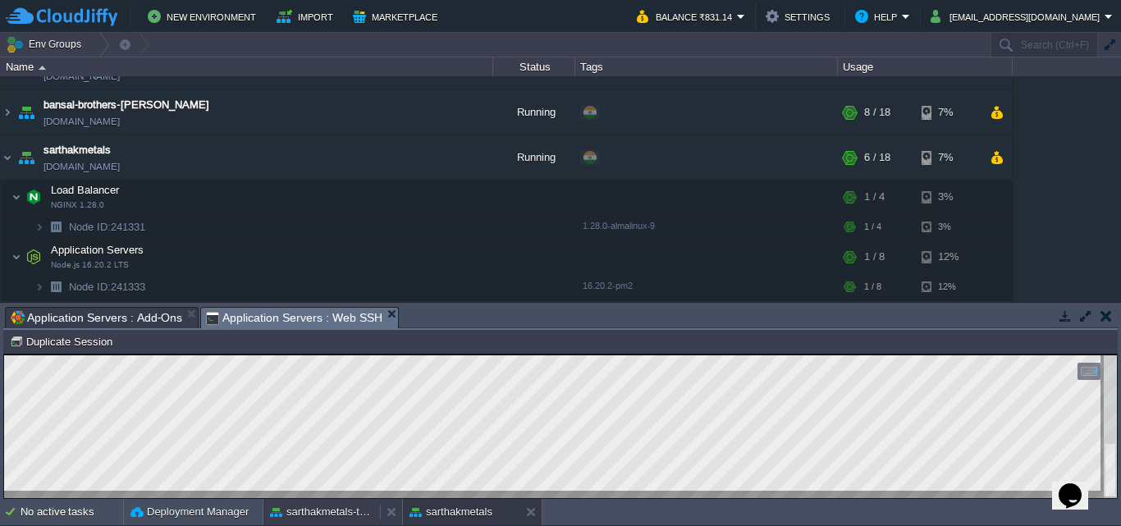
click at [329, 514] on button "sarthakmetals-test" at bounding box center [321, 512] width 103 height 16
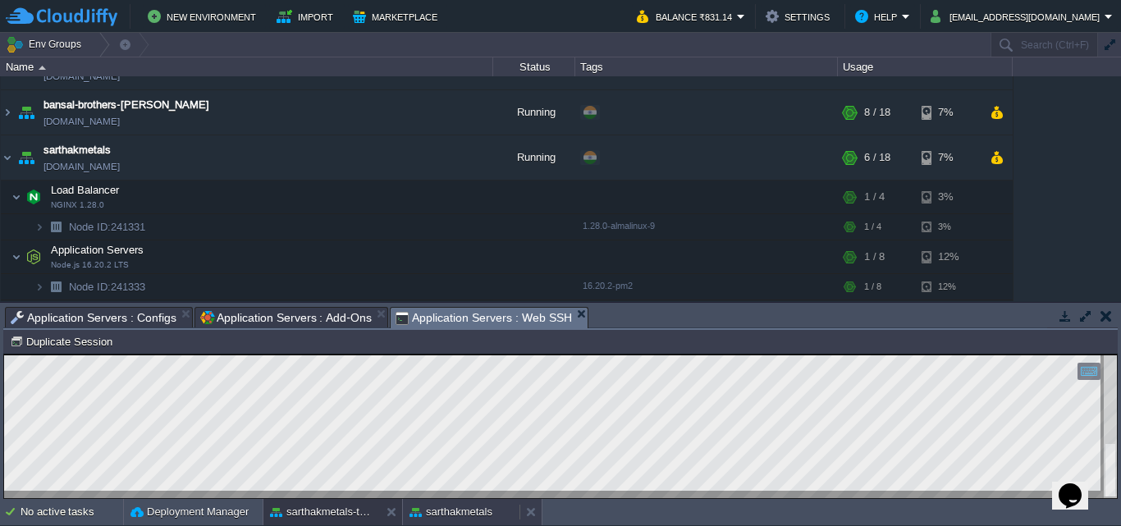
click at [475, 518] on button "sarthakmetals" at bounding box center [450, 512] width 83 height 16
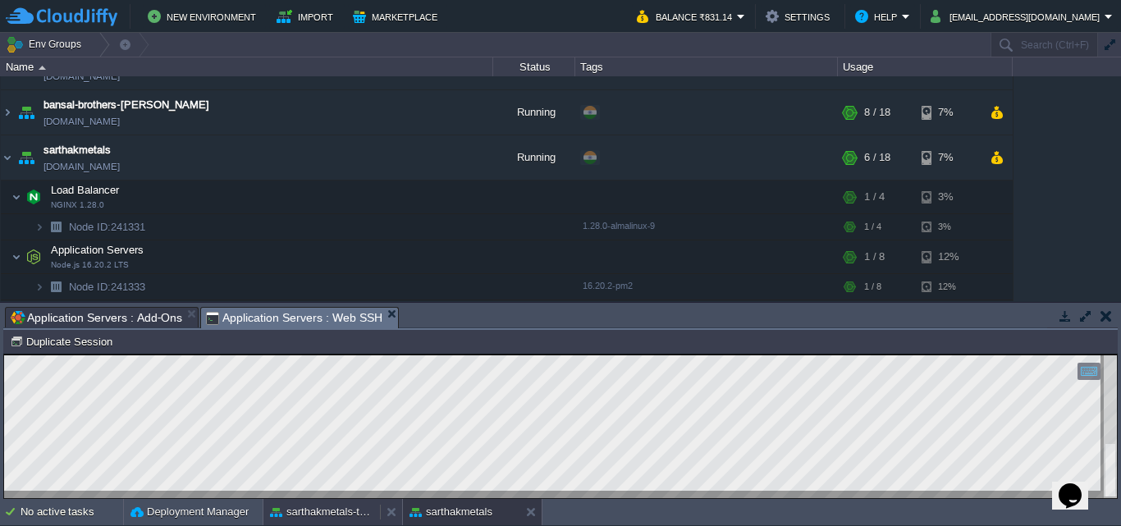
click at [319, 514] on button "sarthakmetals-test" at bounding box center [321, 512] width 103 height 16
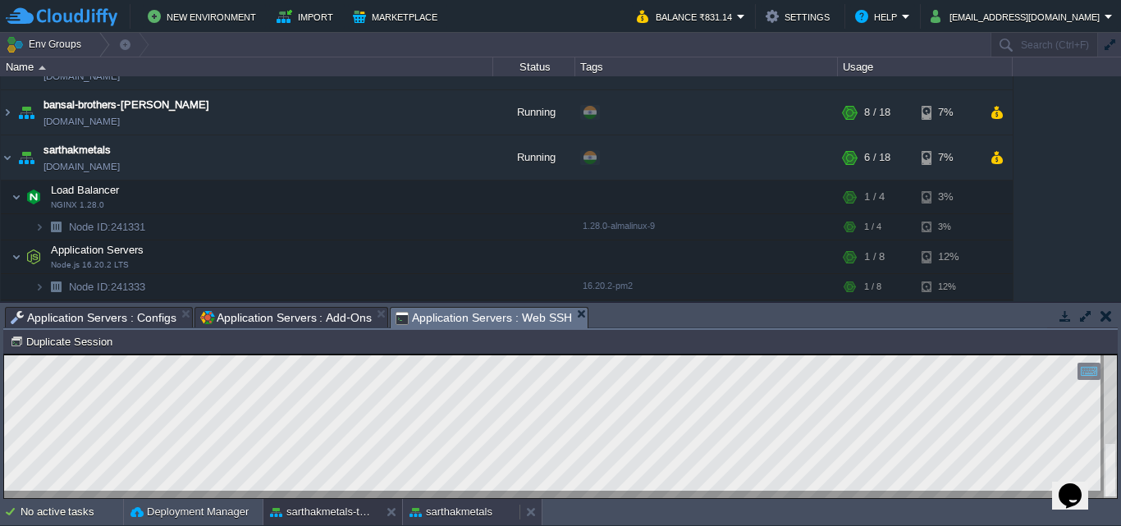
click at [470, 509] on button "sarthakmetals" at bounding box center [450, 512] width 83 height 16
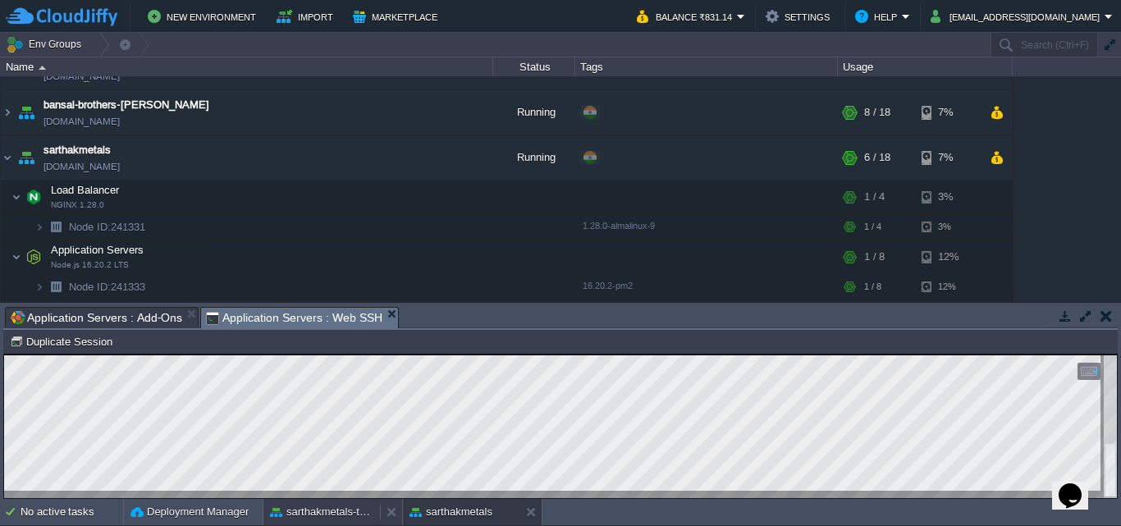
click at [335, 518] on button "sarthakmetals-test" at bounding box center [321, 512] width 103 height 16
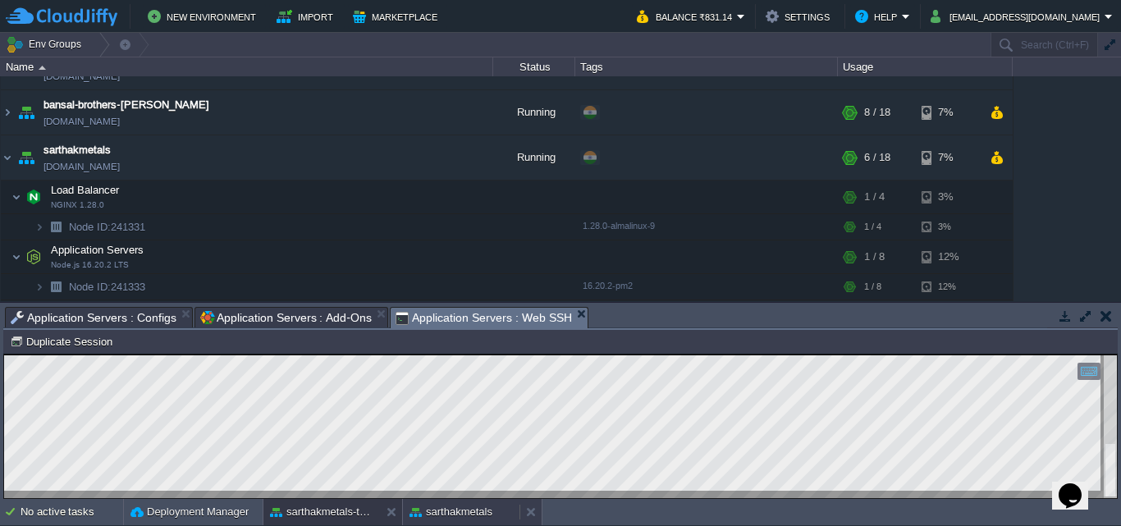
click at [482, 514] on button "sarthakmetals" at bounding box center [450, 512] width 83 height 16
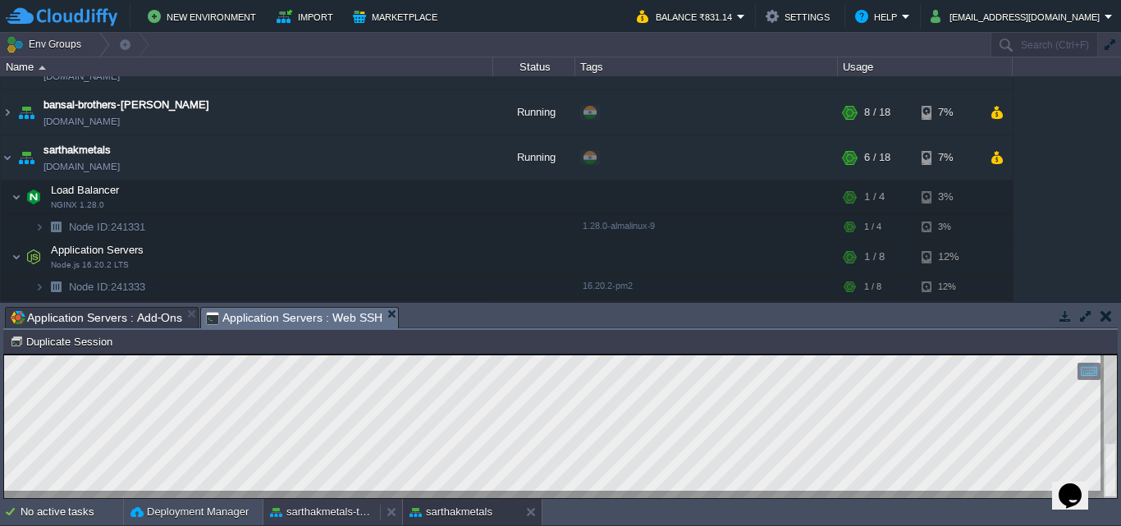
click at [338, 504] on button "sarthakmetals-test" at bounding box center [321, 512] width 103 height 16
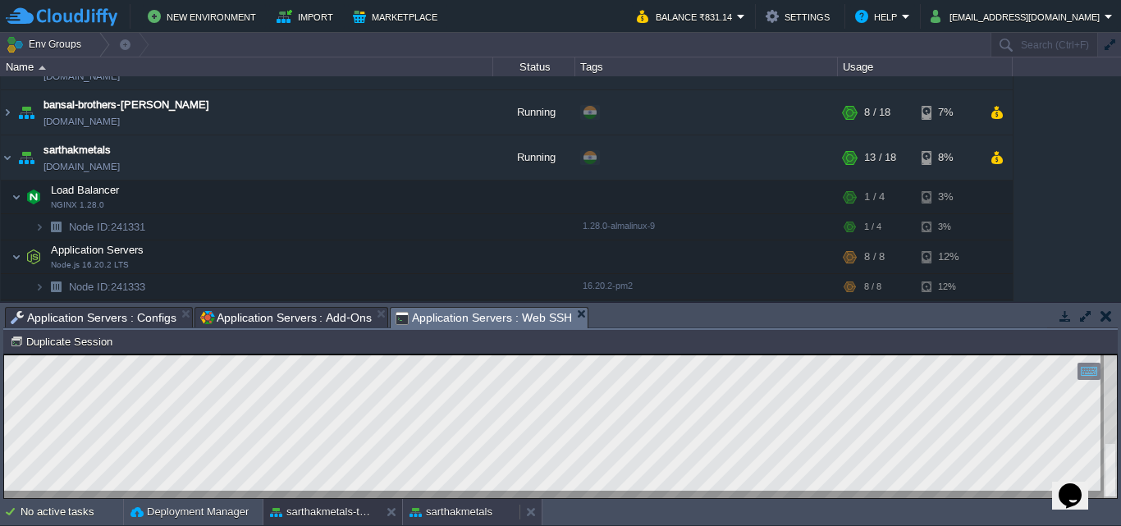
click at [466, 511] on button "sarthakmetals" at bounding box center [450, 512] width 83 height 16
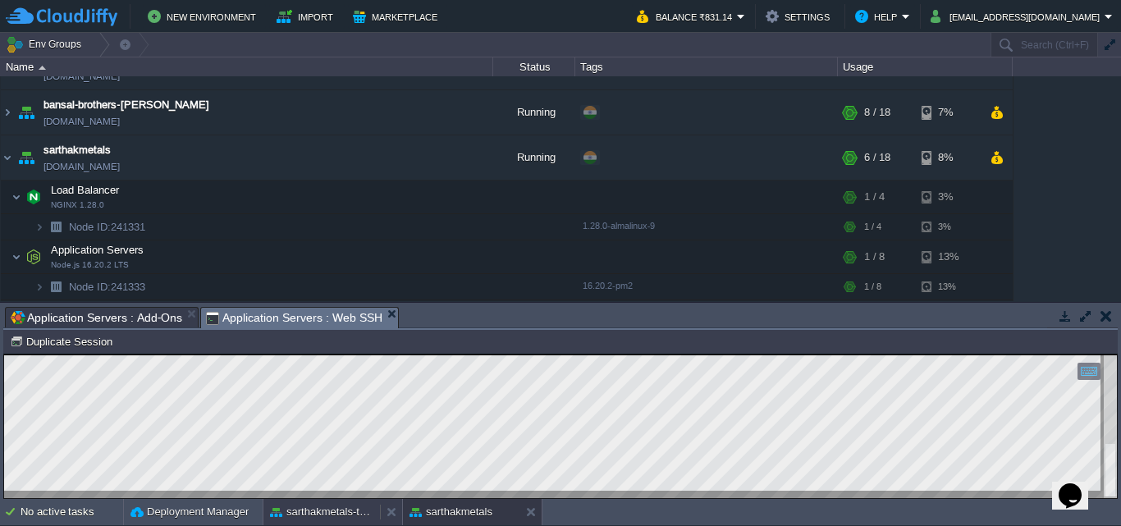
click at [316, 510] on button "sarthakmetals-test" at bounding box center [321, 512] width 103 height 16
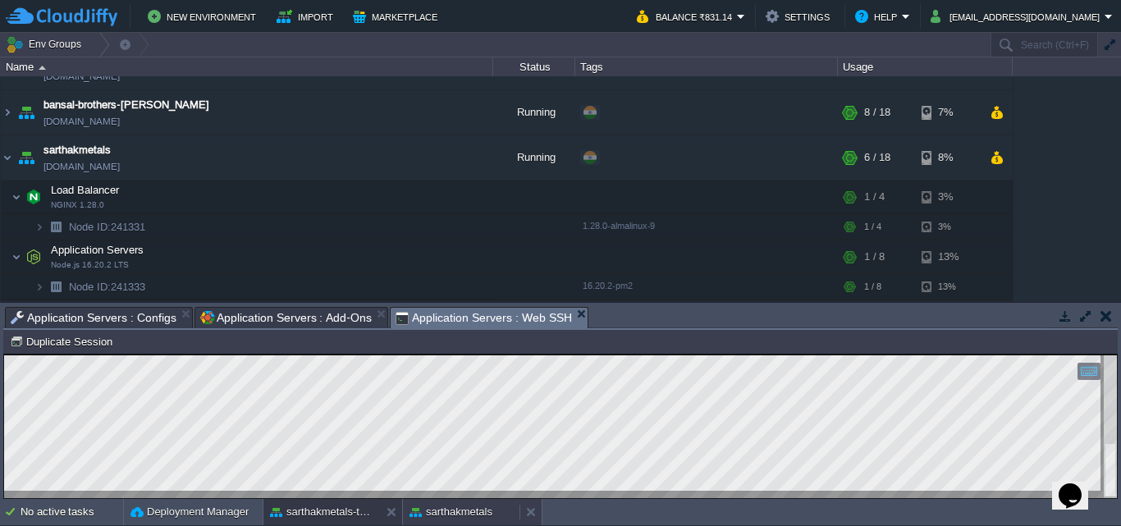
click at [437, 511] on button "sarthakmetals" at bounding box center [450, 512] width 83 height 16
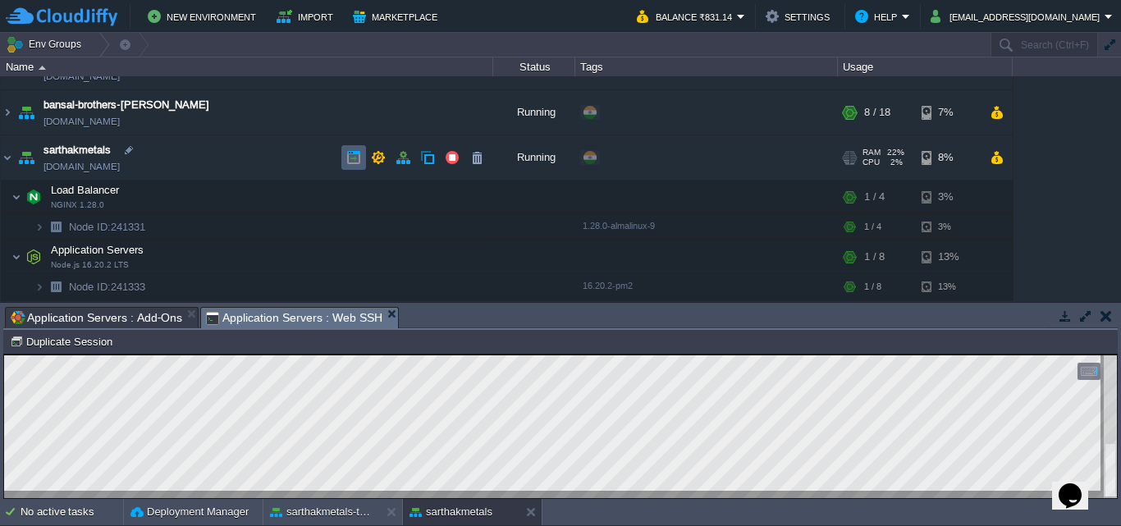
click at [350, 158] on button "button" at bounding box center [353, 157] width 15 height 15
click at [328, 517] on button "sarthakmetals-test" at bounding box center [321, 512] width 103 height 16
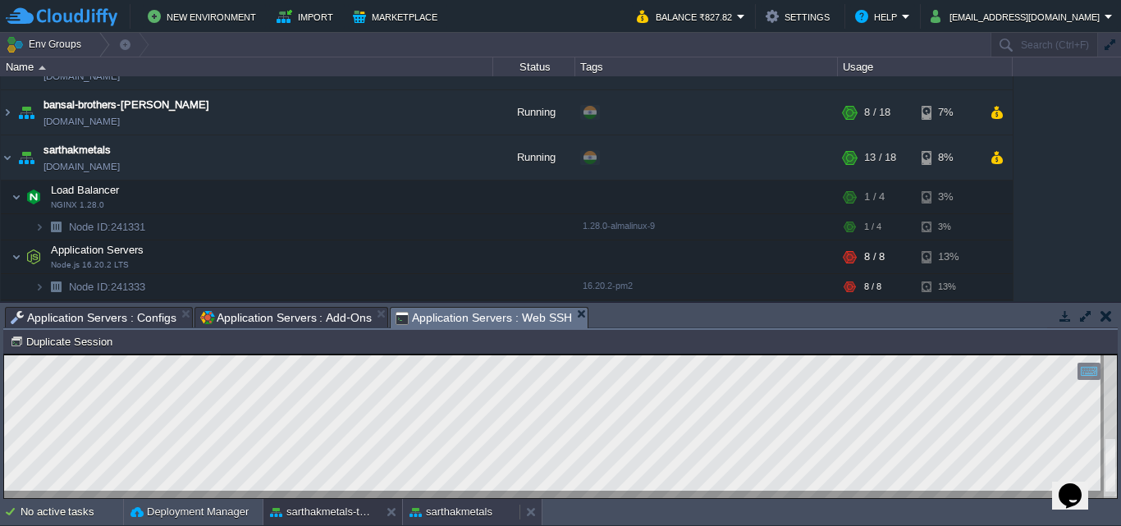
click at [474, 511] on button "sarthakmetals" at bounding box center [450, 512] width 83 height 16
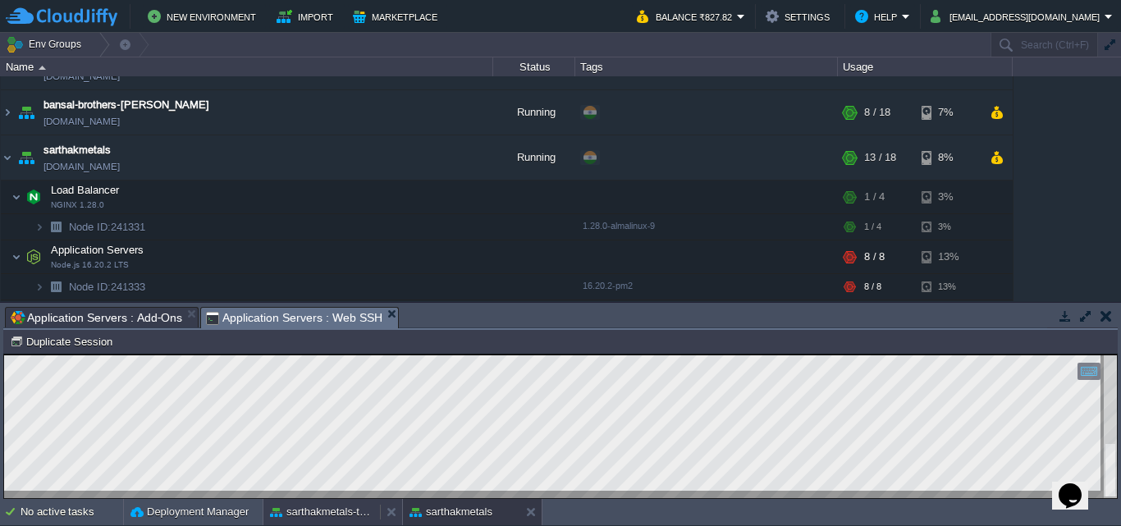
click at [364, 504] on button "sarthakmetals-test" at bounding box center [321, 512] width 103 height 16
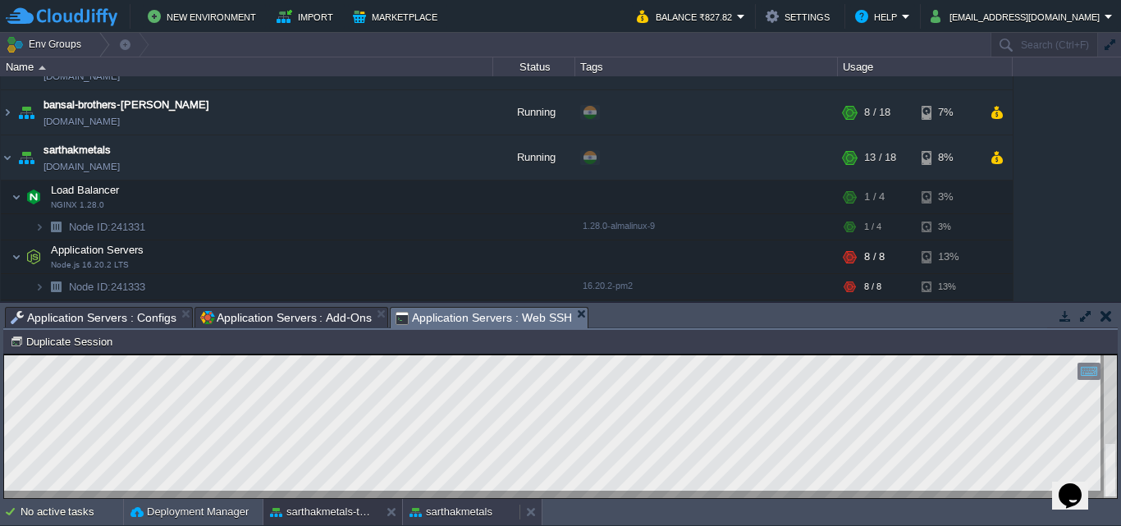
click at [460, 514] on button "sarthakmetals" at bounding box center [450, 512] width 83 height 16
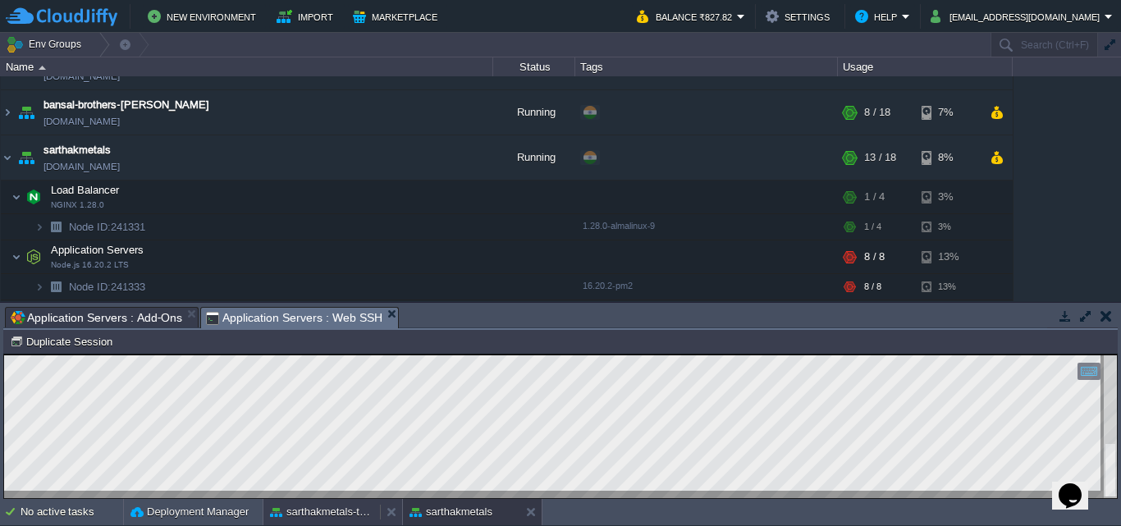
click at [341, 516] on button "sarthakmetals-test" at bounding box center [321, 512] width 103 height 16
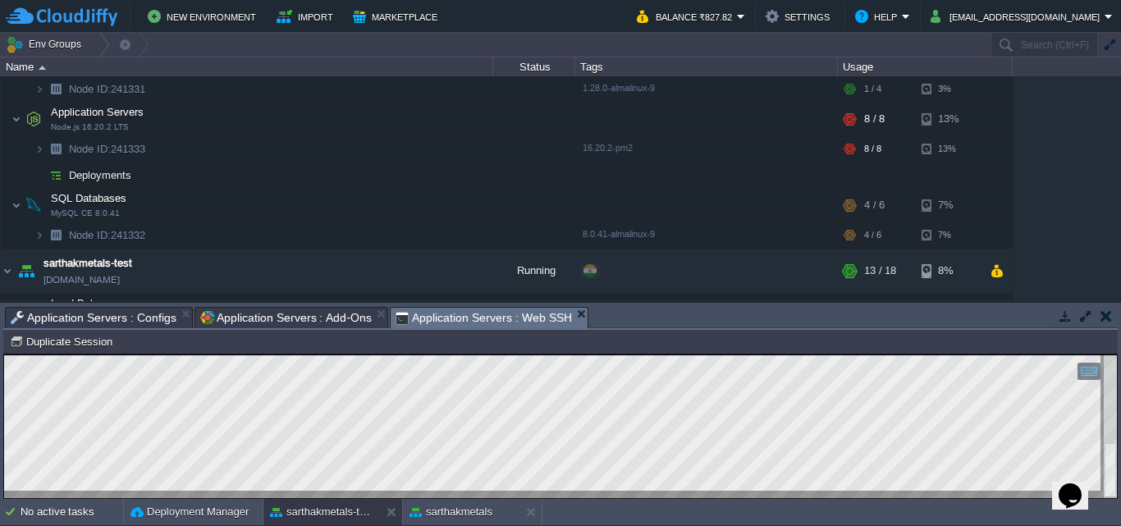
scroll to position [278, 0]
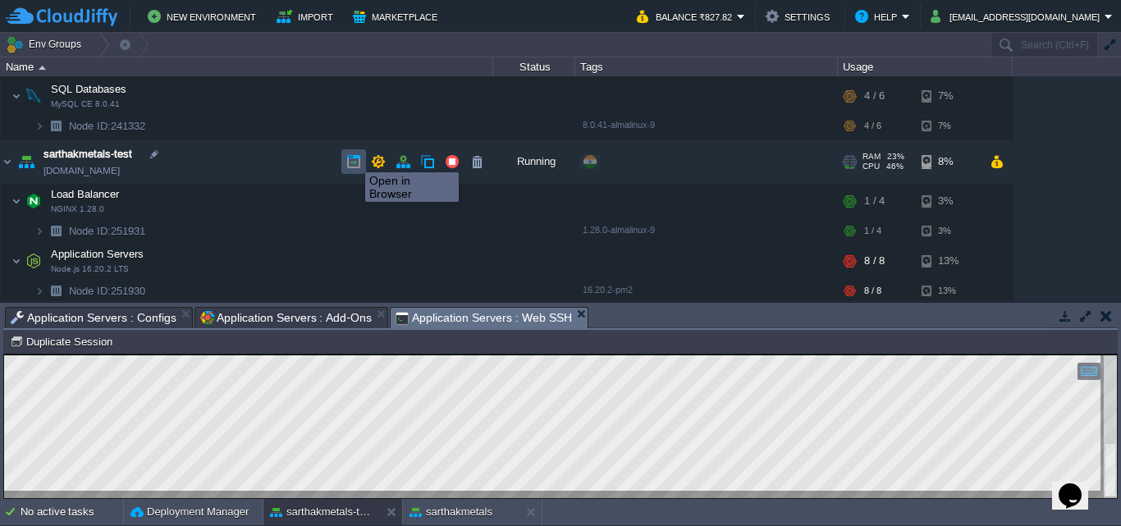
click at [357, 162] on button "button" at bounding box center [353, 161] width 15 height 15
click at [447, 165] on button "button" at bounding box center [452, 161] width 15 height 15
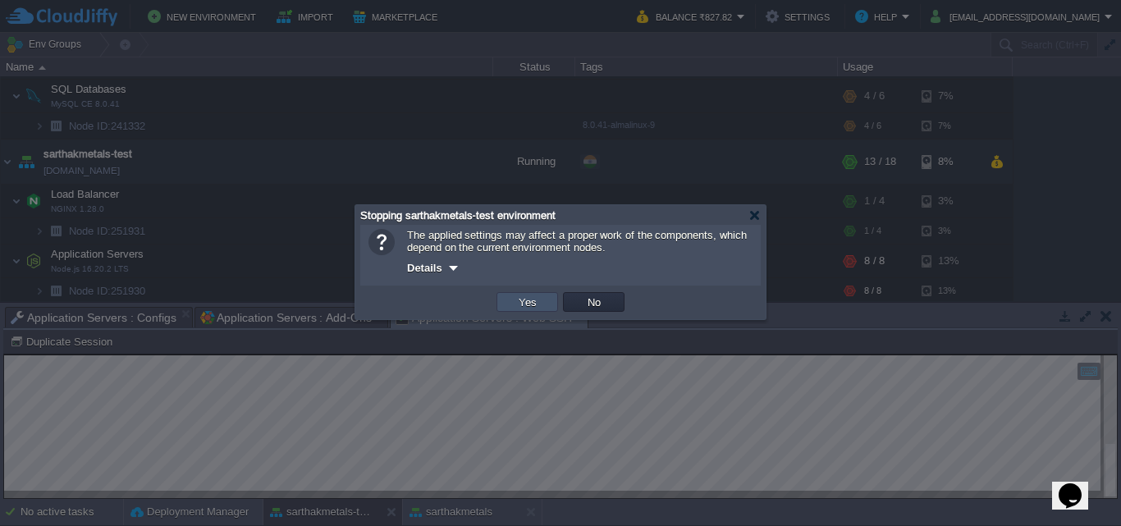
click at [527, 302] on button "Yes" at bounding box center [528, 302] width 28 height 15
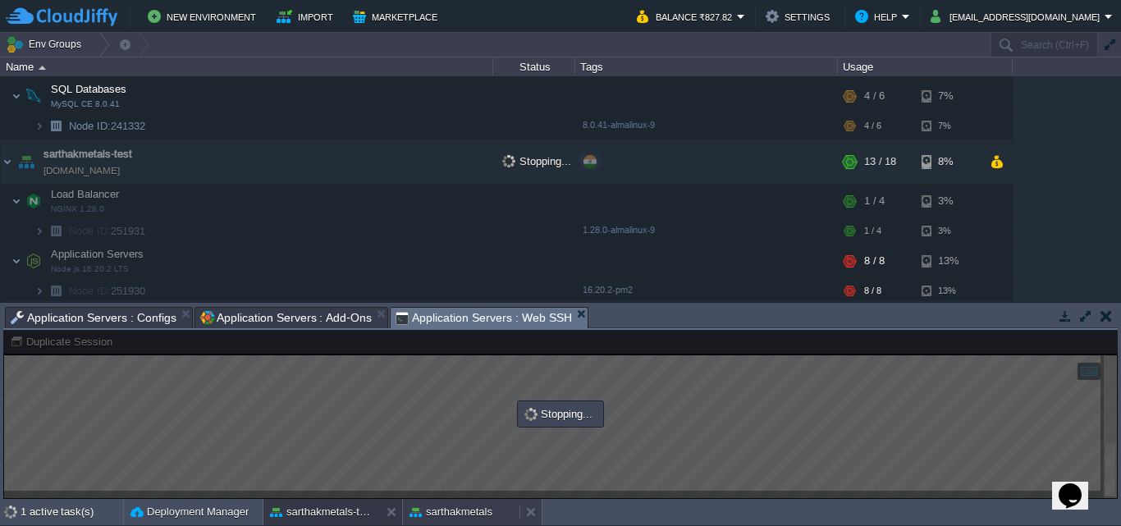
click at [445, 501] on div "sarthakmetals" at bounding box center [461, 512] width 116 height 26
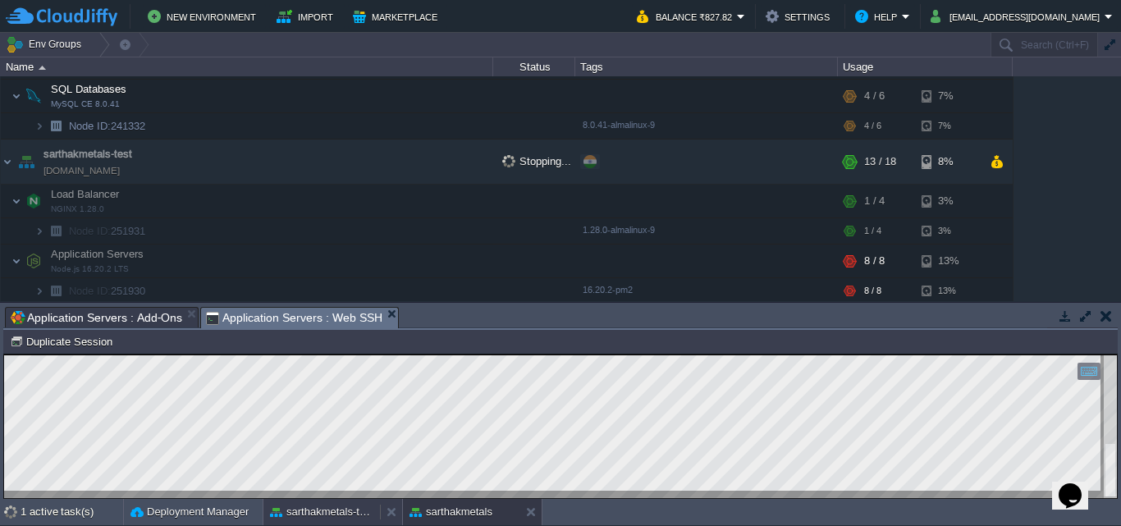
click at [336, 516] on button "sarthakmetals-test" at bounding box center [321, 512] width 103 height 16
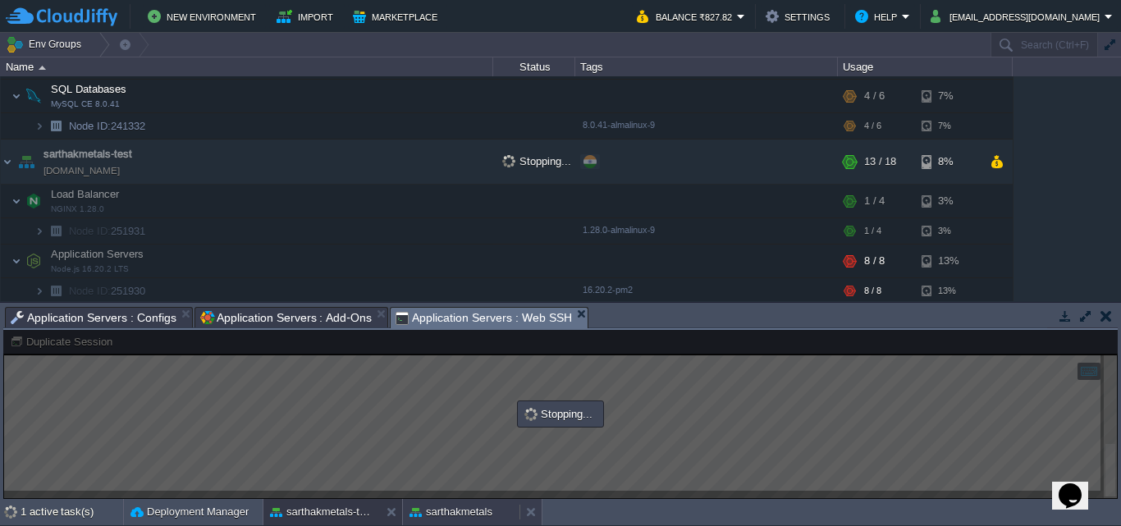
click at [450, 512] on button "sarthakmetals" at bounding box center [450, 512] width 83 height 16
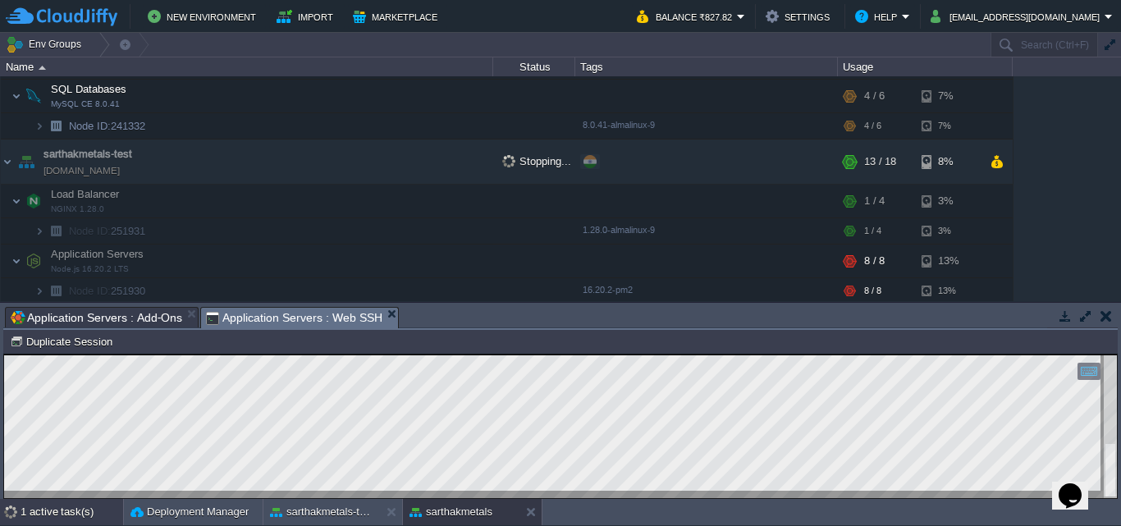
click at [84, 519] on div "1 active task(s)" at bounding box center [72, 512] width 103 height 26
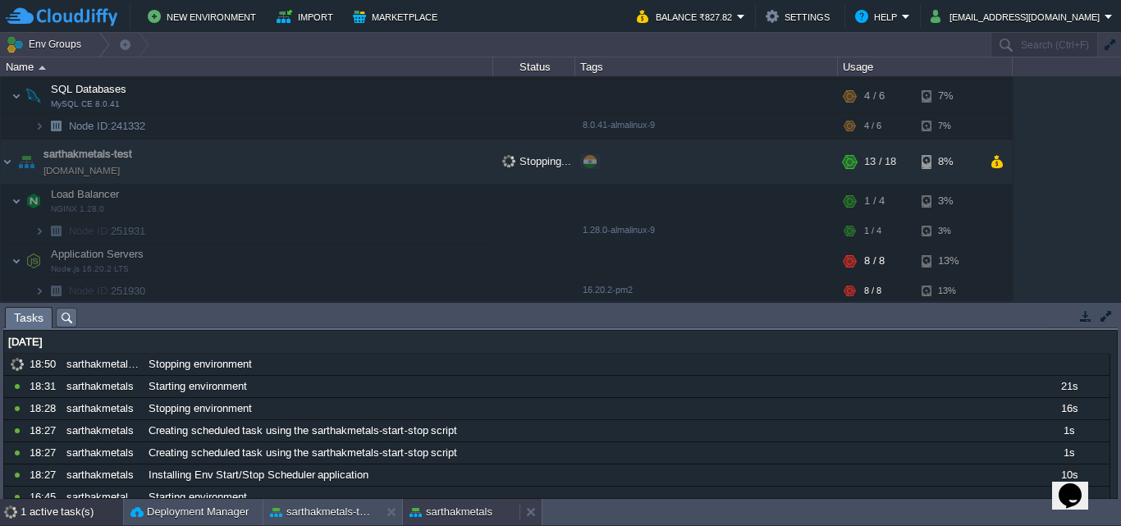
click at [466, 512] on button "sarthakmetals" at bounding box center [450, 512] width 83 height 16
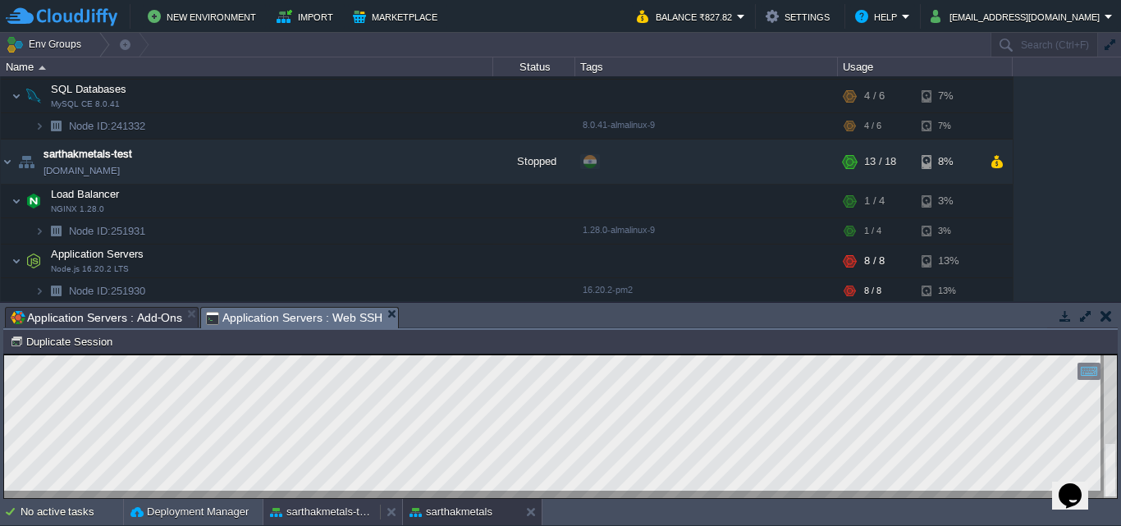
click at [344, 513] on button "sarthakmetals-test" at bounding box center [321, 512] width 103 height 16
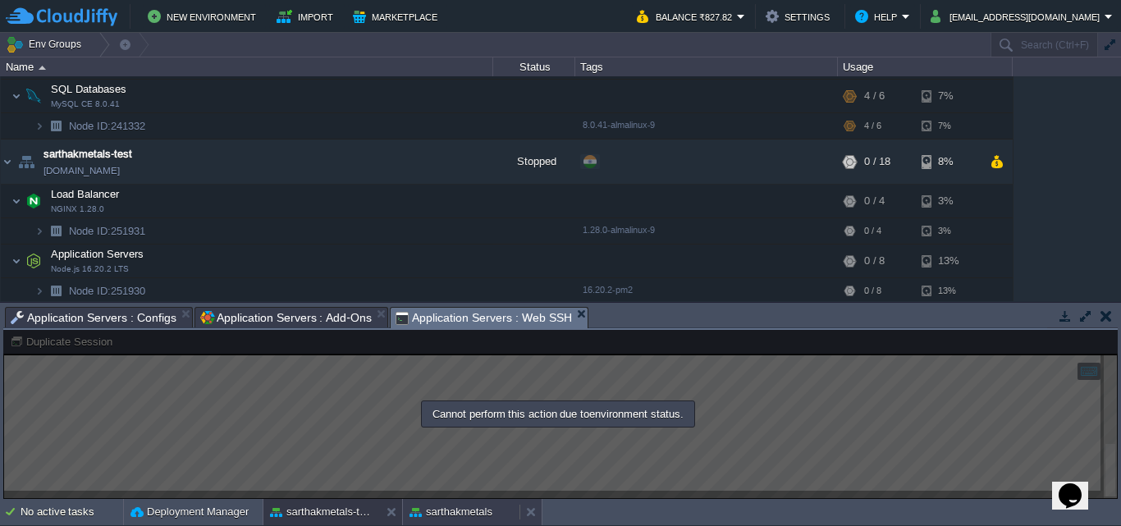
click at [436, 514] on button "sarthakmetals" at bounding box center [450, 512] width 83 height 16
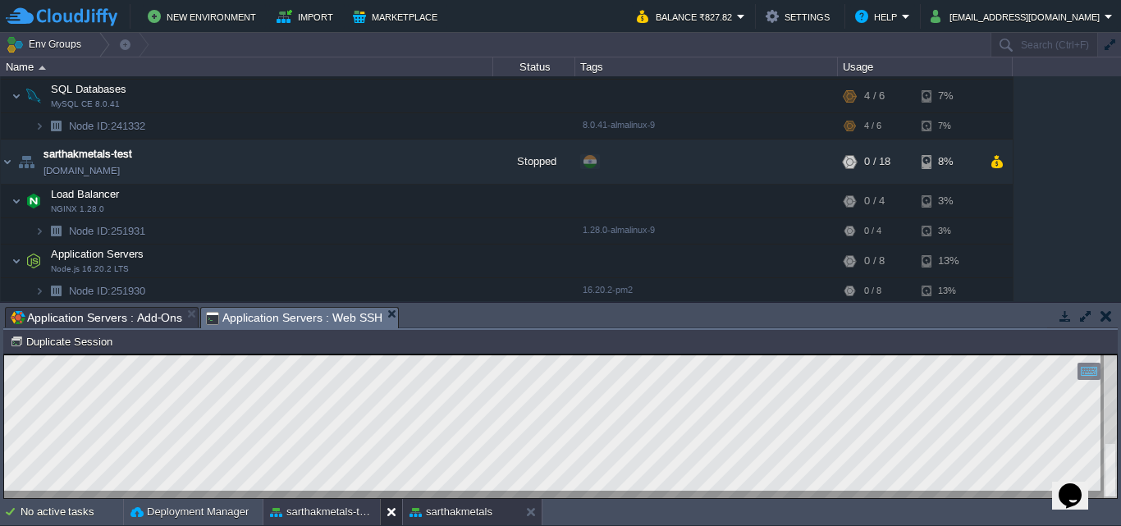
click at [390, 509] on button at bounding box center [394, 512] width 16 height 16
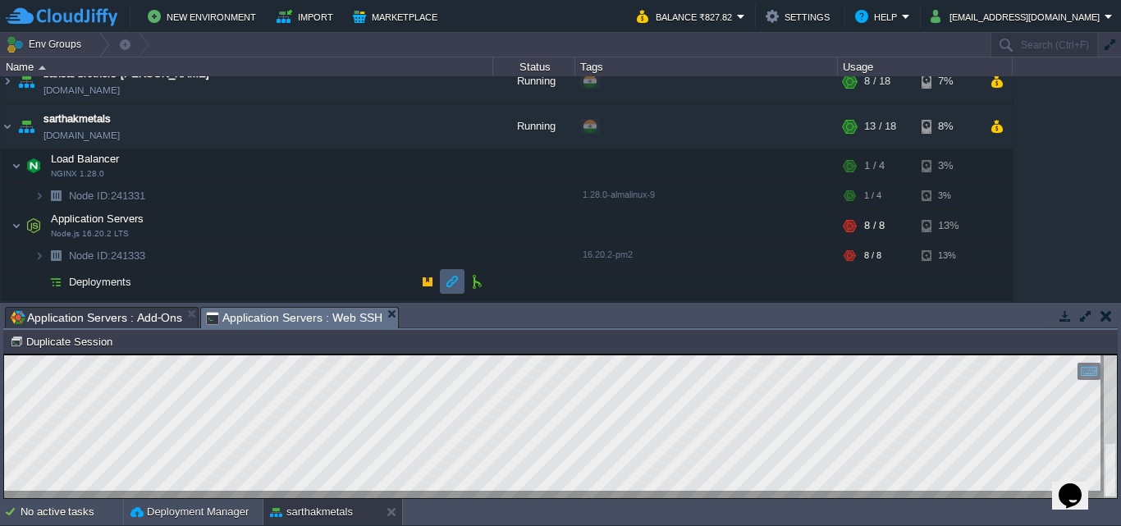
scroll to position [62, 0]
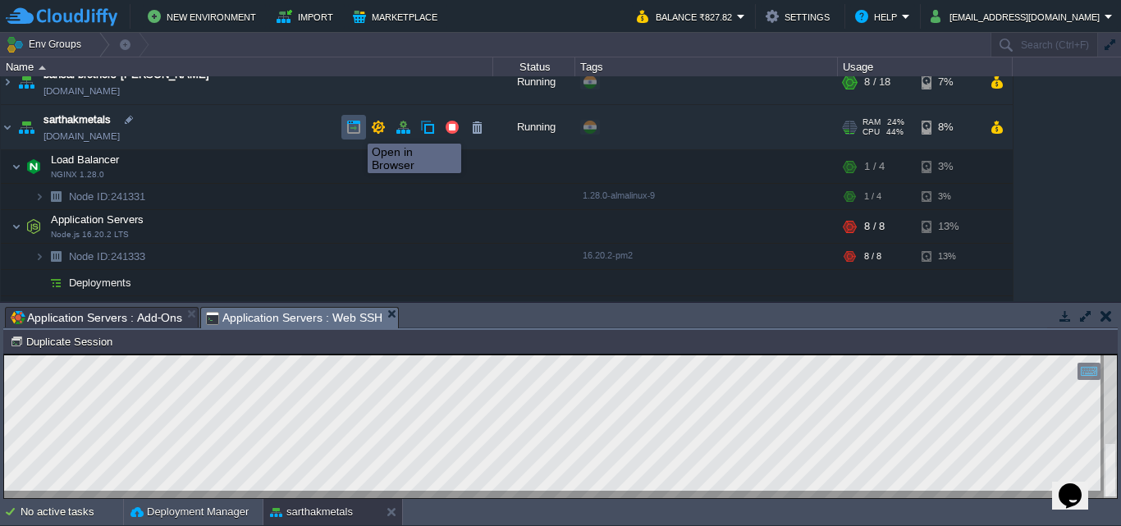
click at [355, 129] on button "button" at bounding box center [353, 127] width 15 height 15
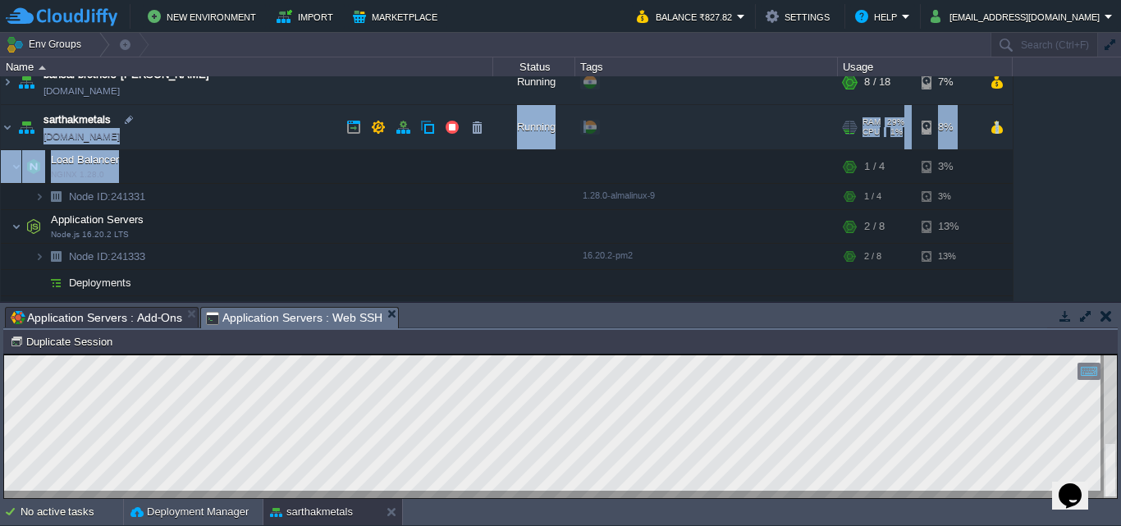
drag, startPoint x: 244, startPoint y: 160, endPoint x: 200, endPoint y: 130, distance: 53.7
click at [200, 130] on tbody "sarthakmetals [DOMAIN_NAME] Running + Add to Env Group RAM 29% CPU 1% 7 / 18 8%…" at bounding box center [507, 230] width 1012 height 251
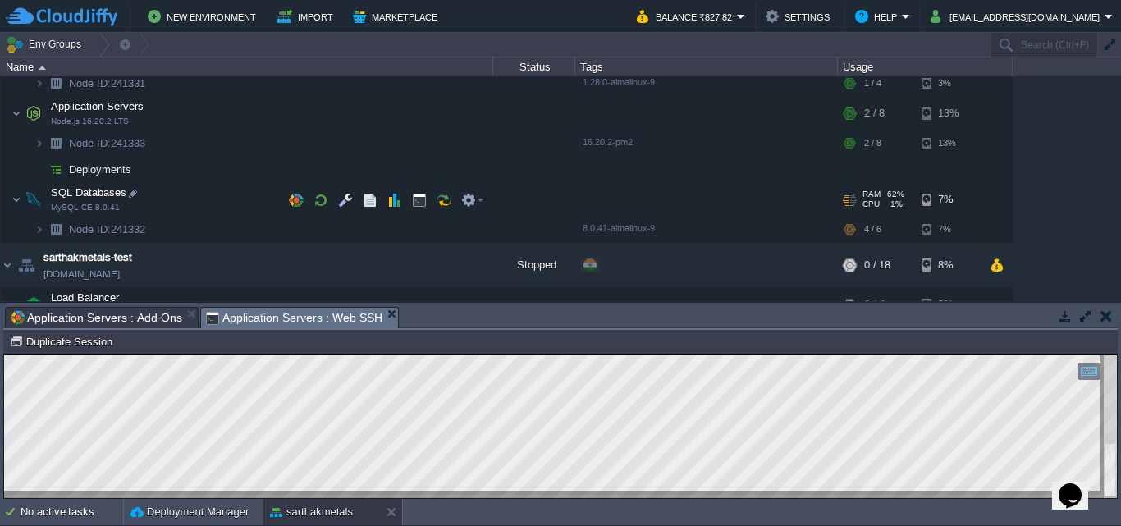
scroll to position [175, 0]
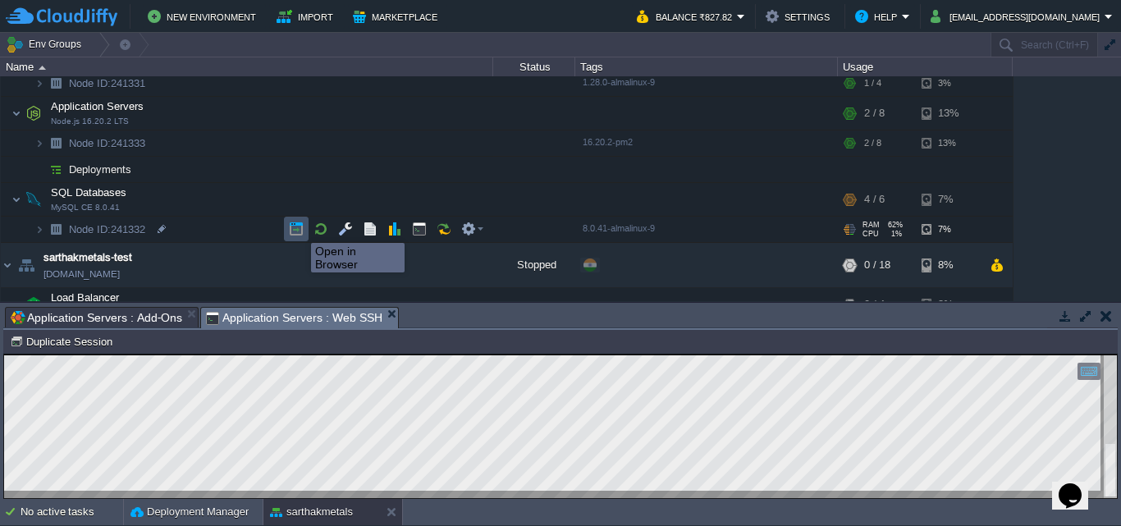
click at [299, 228] on button "button" at bounding box center [296, 229] width 15 height 15
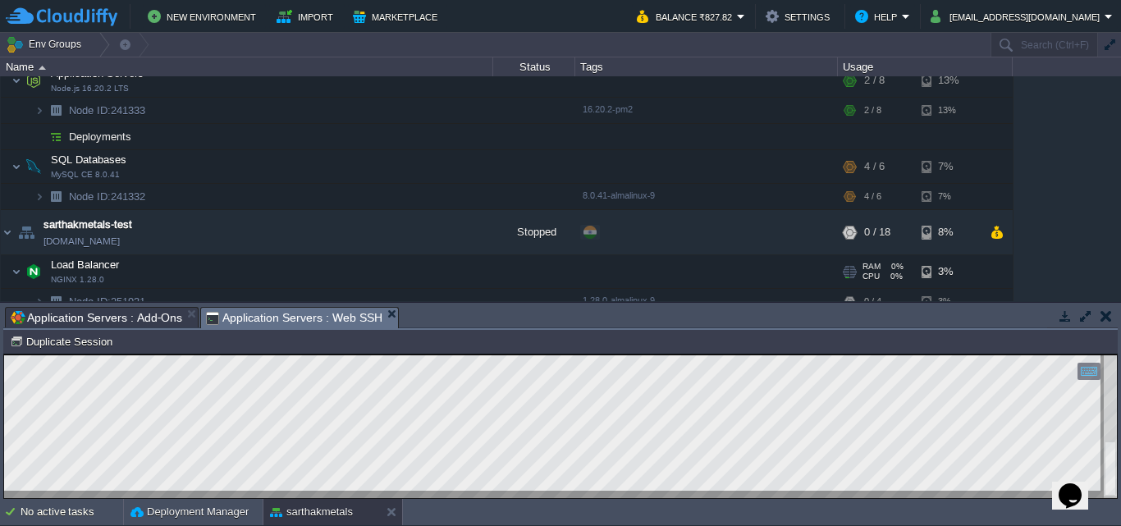
scroll to position [208, 0]
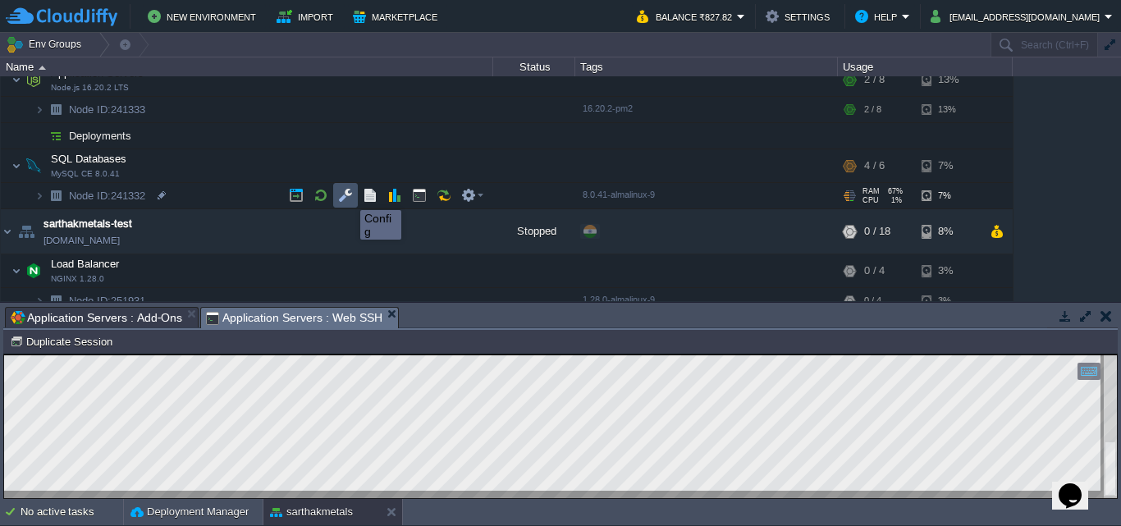
click at [348, 195] on button "button" at bounding box center [345, 195] width 15 height 15
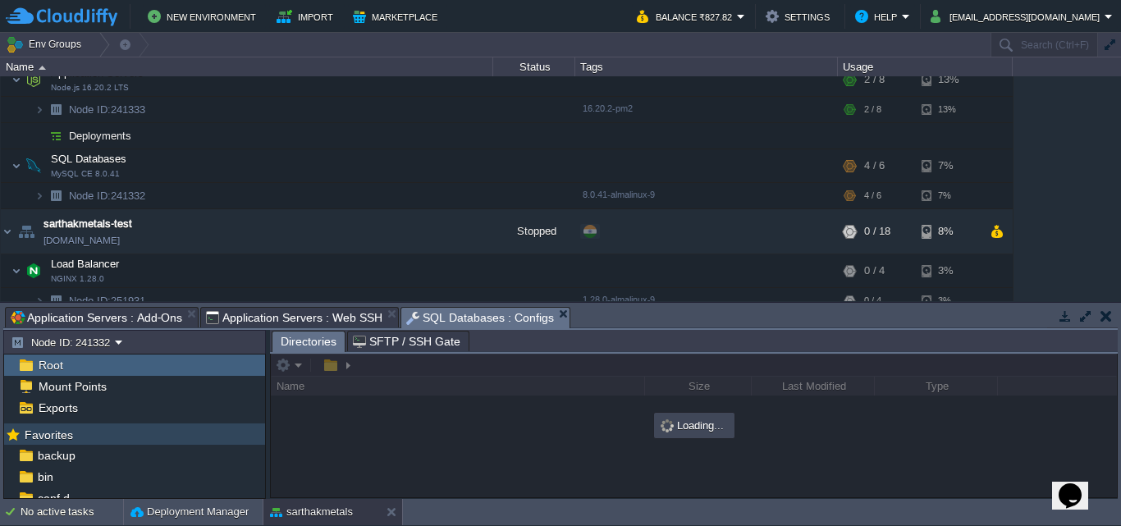
scroll to position [93, 0]
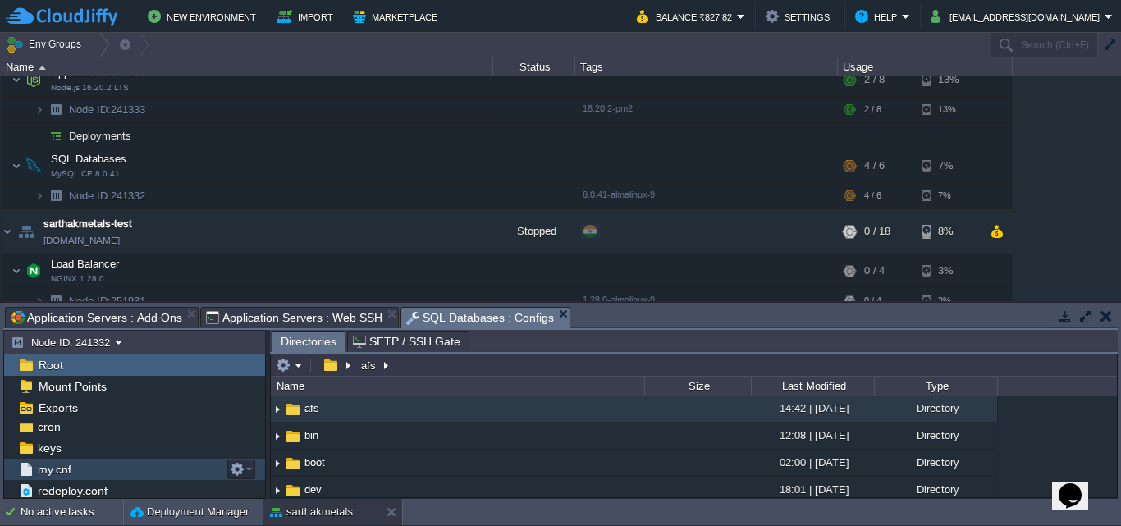
click at [73, 479] on div "my.cnf" at bounding box center [134, 469] width 261 height 21
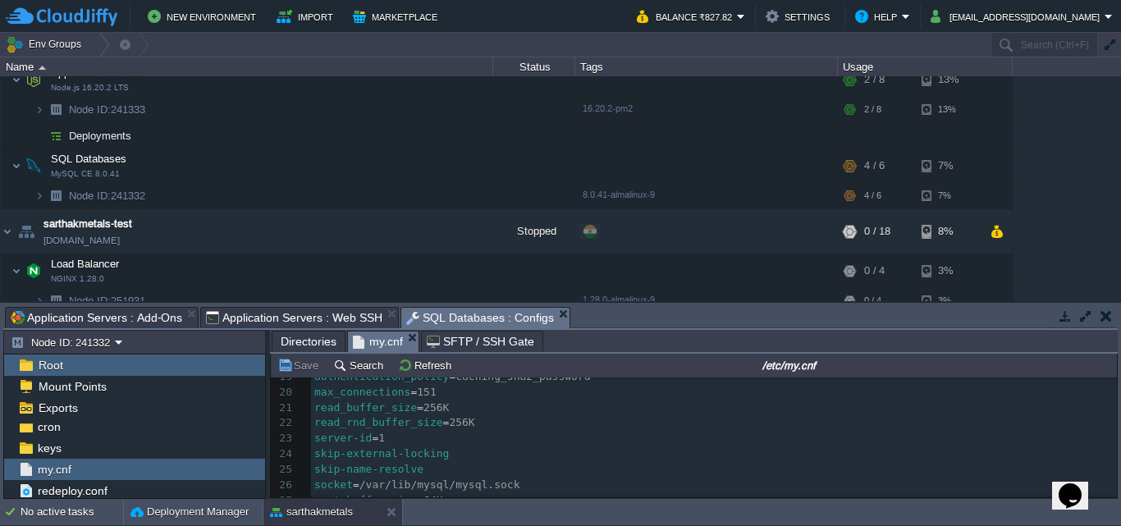
scroll to position [0, 0]
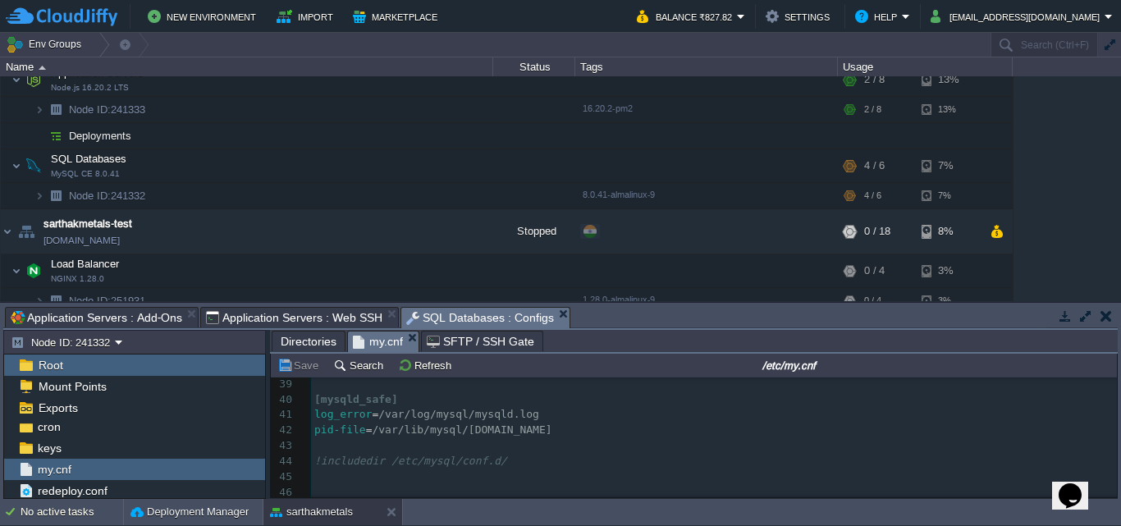
click at [446, 477] on pre "​" at bounding box center [714, 477] width 806 height 16
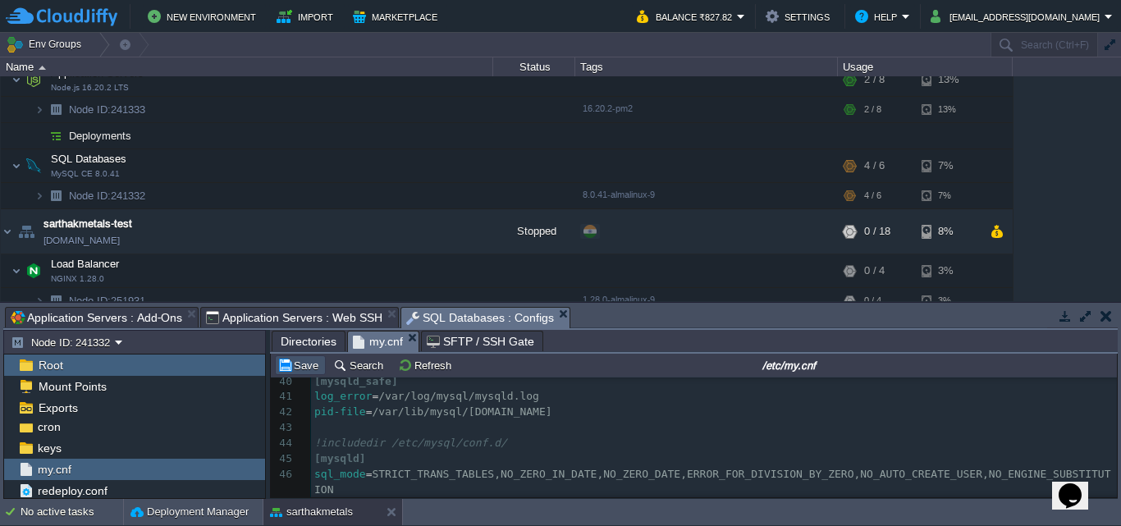
click at [296, 361] on button "Save" at bounding box center [300, 365] width 46 height 15
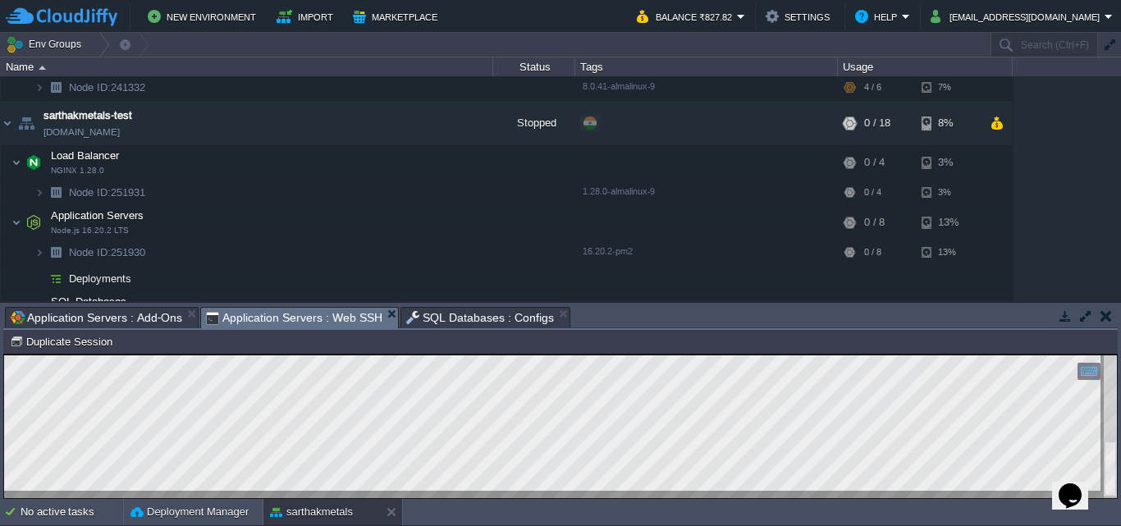
click at [299, 324] on span "Application Servers : Web SSH" at bounding box center [294, 318] width 176 height 21
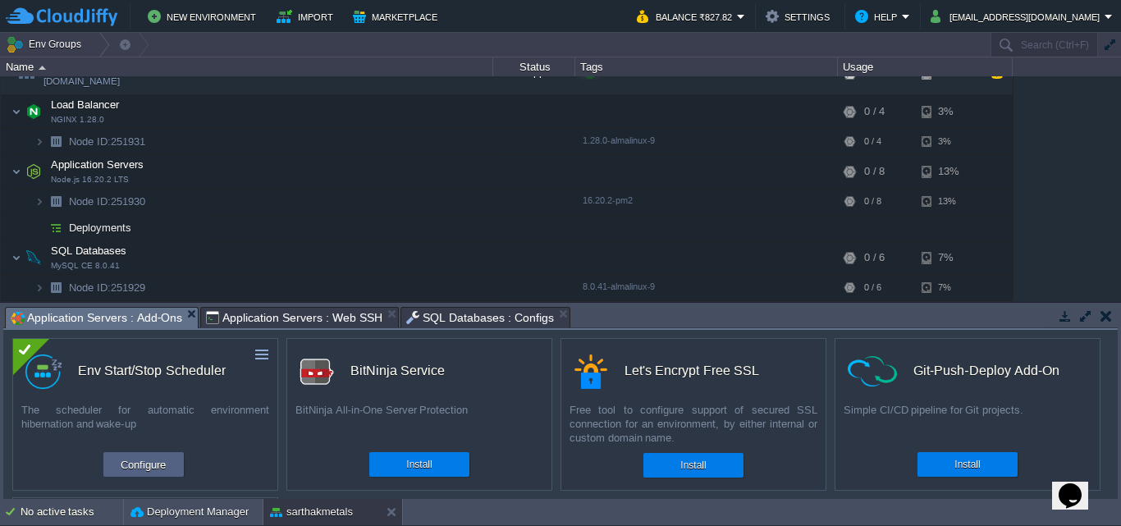
click at [90, 316] on span "Application Servers : Add-Ons" at bounding box center [96, 318] width 171 height 21
click at [153, 459] on button "Configure" at bounding box center [143, 464] width 55 height 20
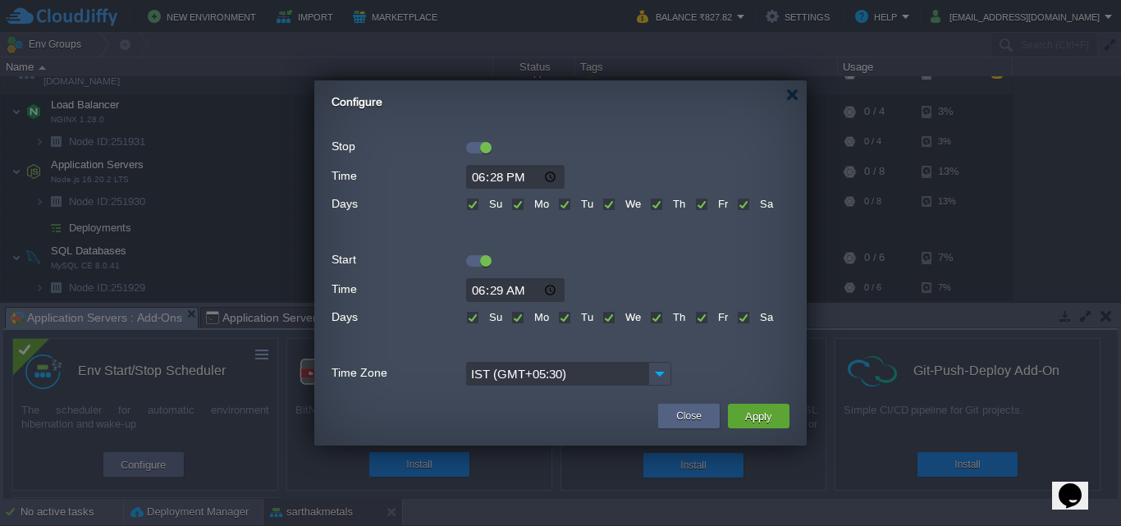
click at [784, 93] on div "Configure" at bounding box center [568, 97] width 475 height 34
click at [793, 94] on div at bounding box center [792, 95] width 12 height 12
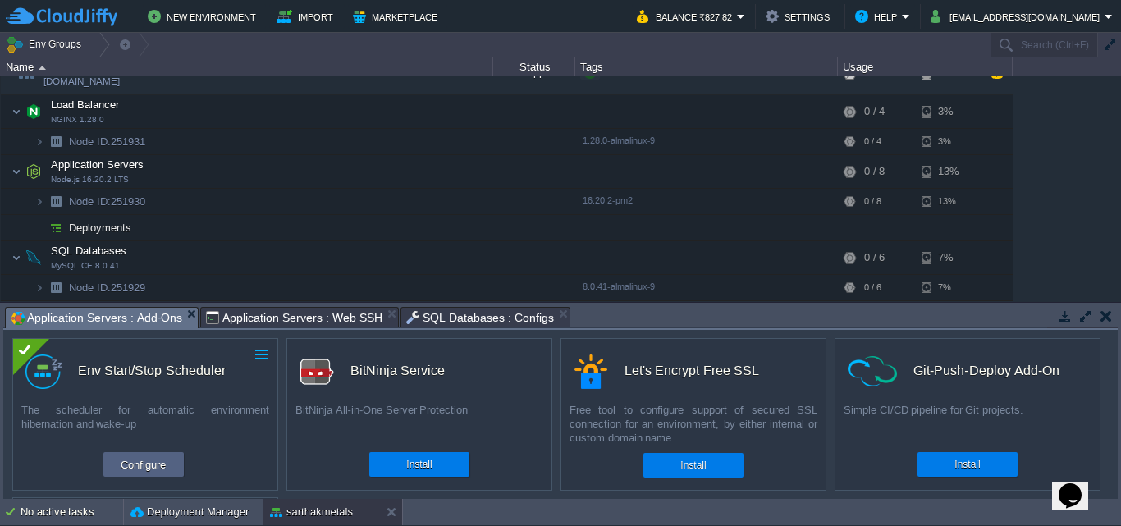
click at [257, 358] on button "button" at bounding box center [261, 354] width 15 height 15
click at [226, 377] on link "Uninstall" at bounding box center [225, 380] width 92 height 20
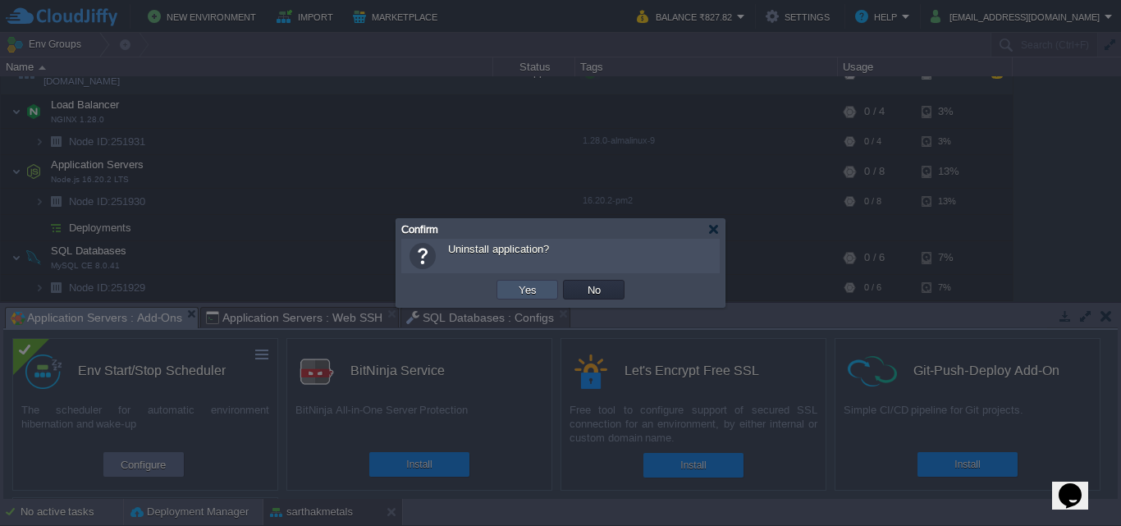
click at [523, 284] on button "Yes" at bounding box center [528, 289] width 28 height 15
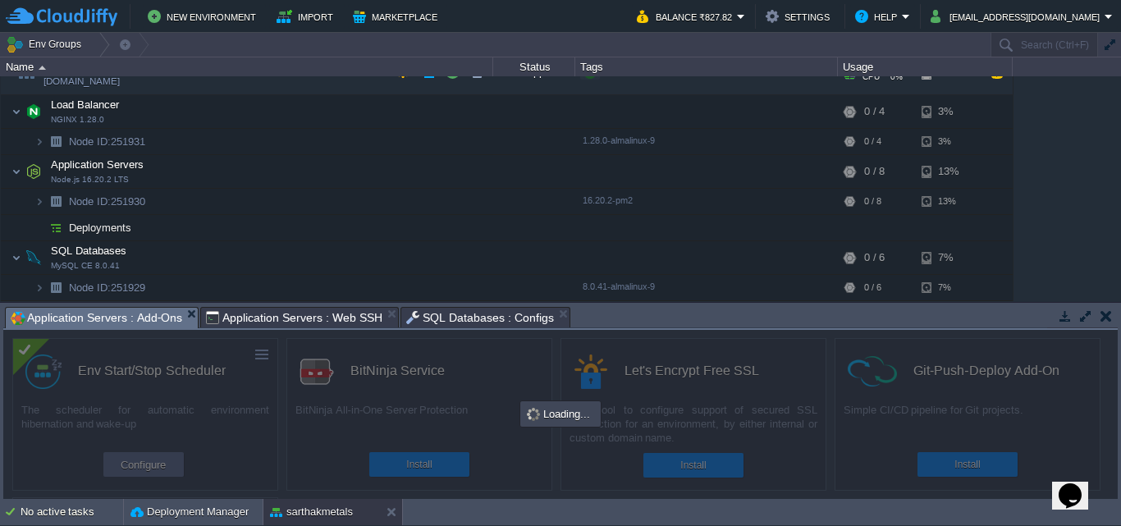
scroll to position [162, 0]
